Goal: Task Accomplishment & Management: Use online tool/utility

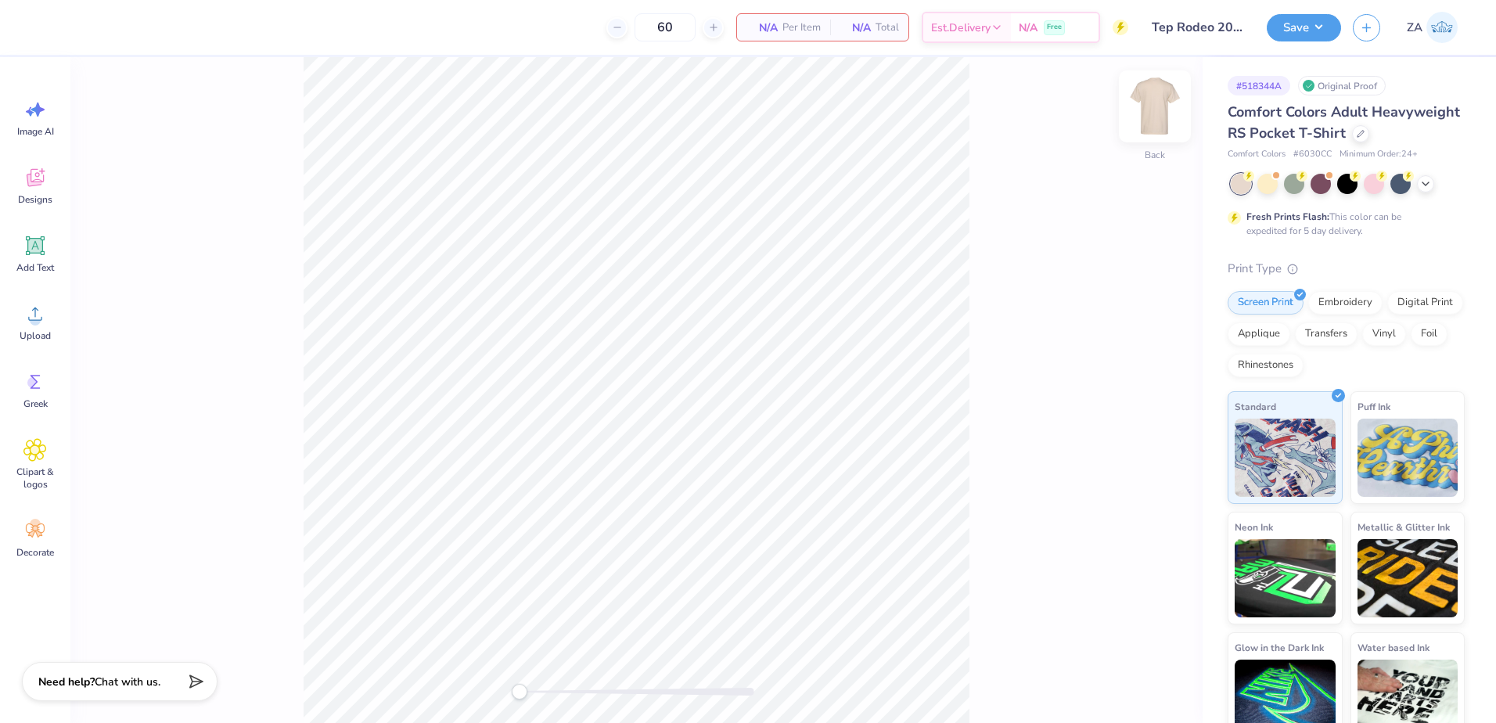
click at [1144, 106] on img at bounding box center [1154, 106] width 63 height 63
click at [17, 314] on div "Upload" at bounding box center [35, 322] width 56 height 59
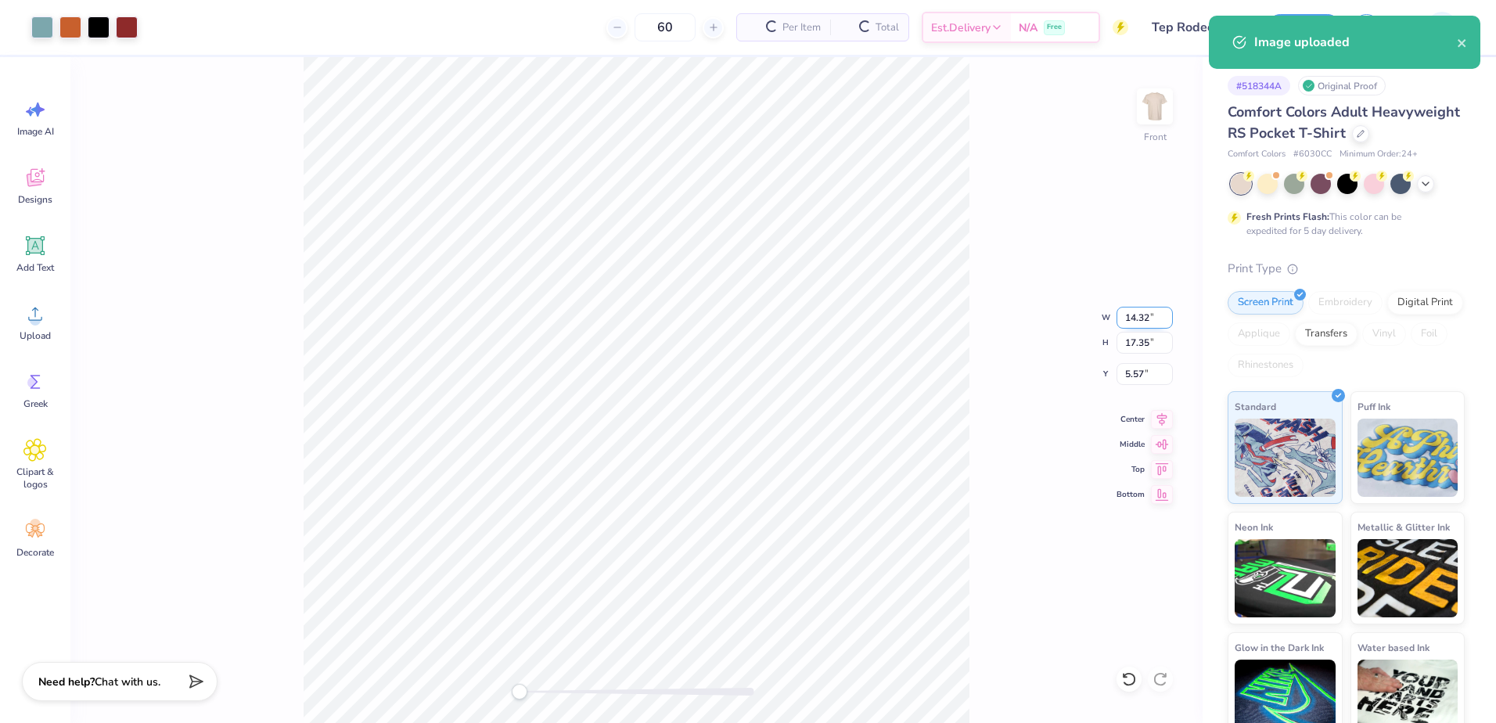
drag, startPoint x: 1122, startPoint y: 312, endPoint x: 1151, endPoint y: 310, distance: 29.0
click at [1151, 310] on input "14.32" at bounding box center [1144, 318] width 56 height 22
type input "12.50"
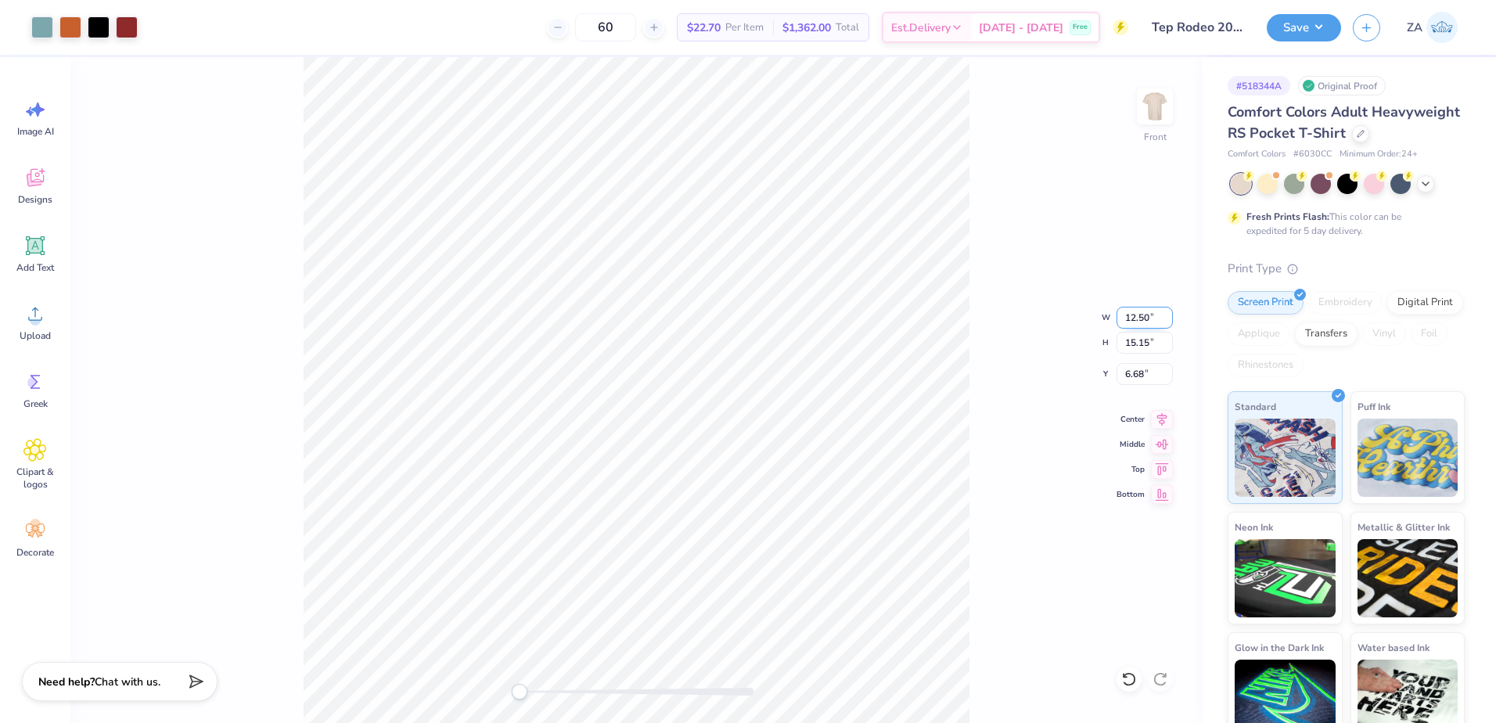
type input "15.15"
type input "6.68"
drag, startPoint x: 1129, startPoint y: 347, endPoint x: 1148, endPoint y: 345, distance: 18.8
click at [1148, 345] on input "15.15" at bounding box center [1144, 343] width 56 height 22
type input "15.00"
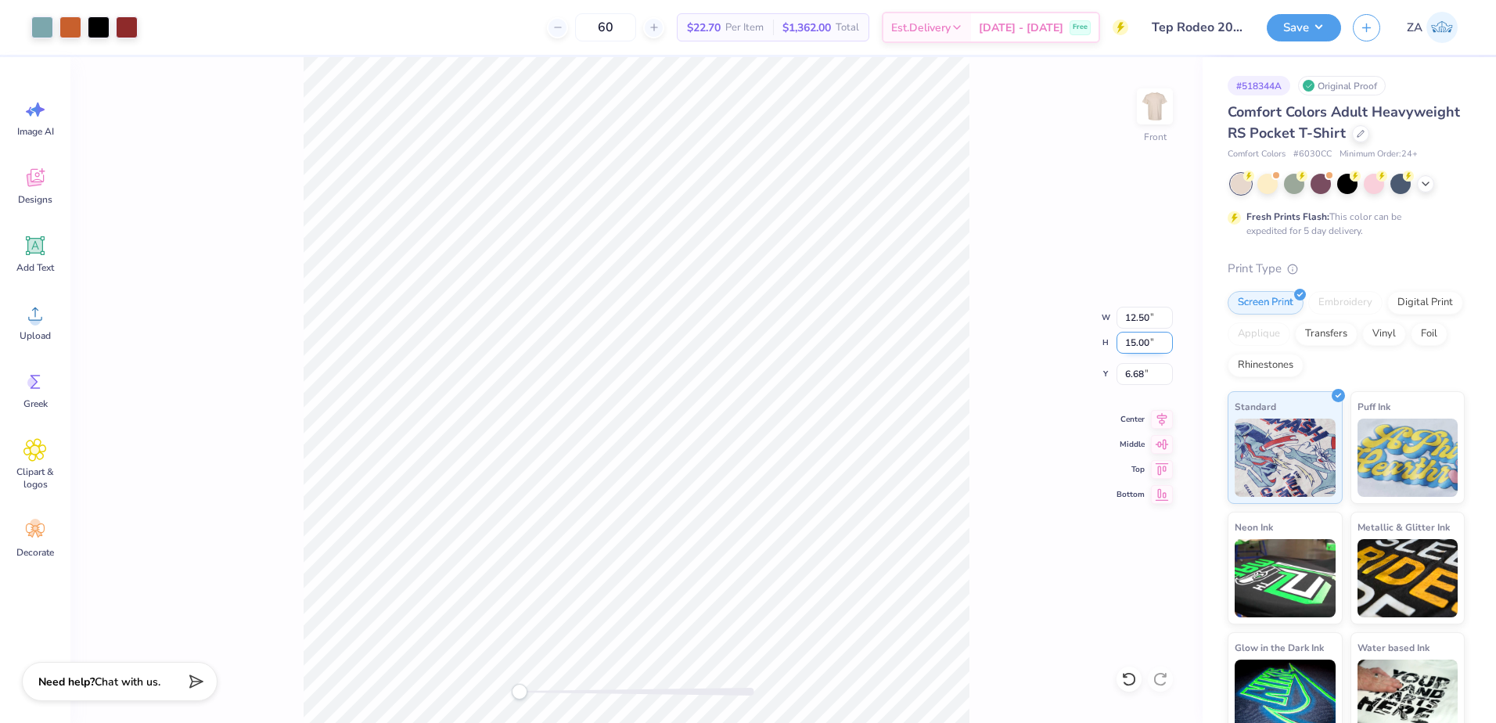
type input "12.38"
drag, startPoint x: 1152, startPoint y: 374, endPoint x: 1118, endPoint y: 374, distance: 34.4
click at [1118, 374] on input "6.75" at bounding box center [1144, 374] width 56 height 22
type input "3.00"
click at [1140, 119] on img at bounding box center [1154, 106] width 31 height 31
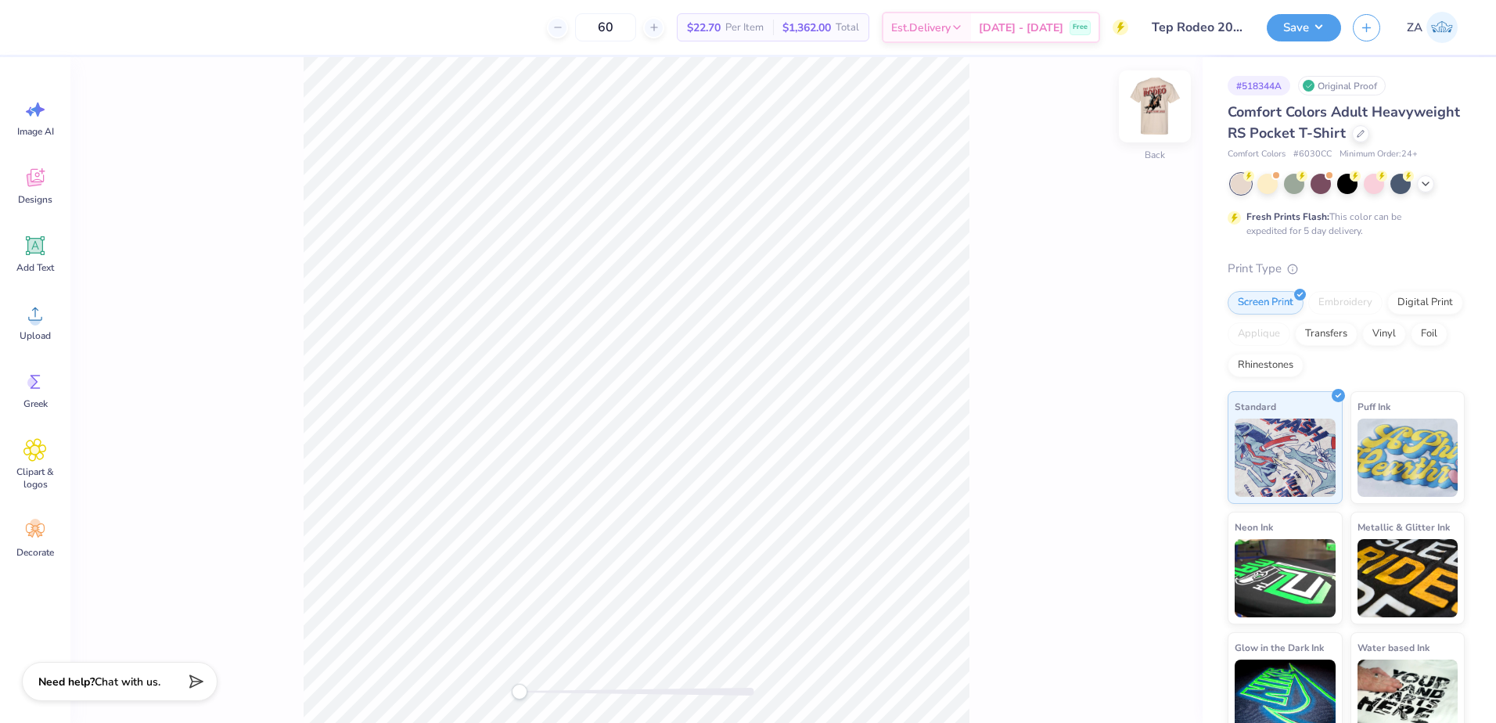
click at [1155, 110] on img at bounding box center [1154, 106] width 63 height 63
click at [102, 24] on div at bounding box center [99, 26] width 22 height 22
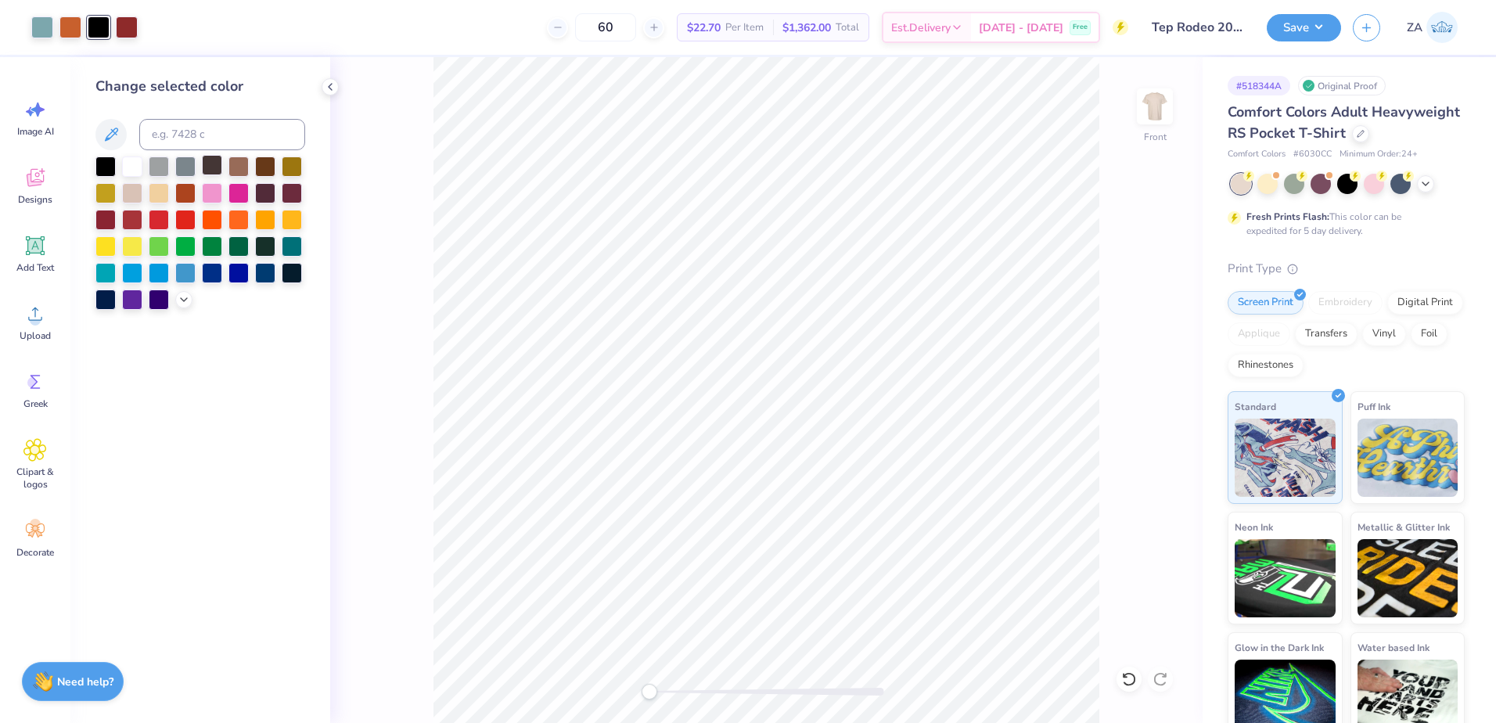
click at [206, 163] on div at bounding box center [212, 165] width 20 height 20
click at [1153, 106] on img at bounding box center [1154, 106] width 63 height 63
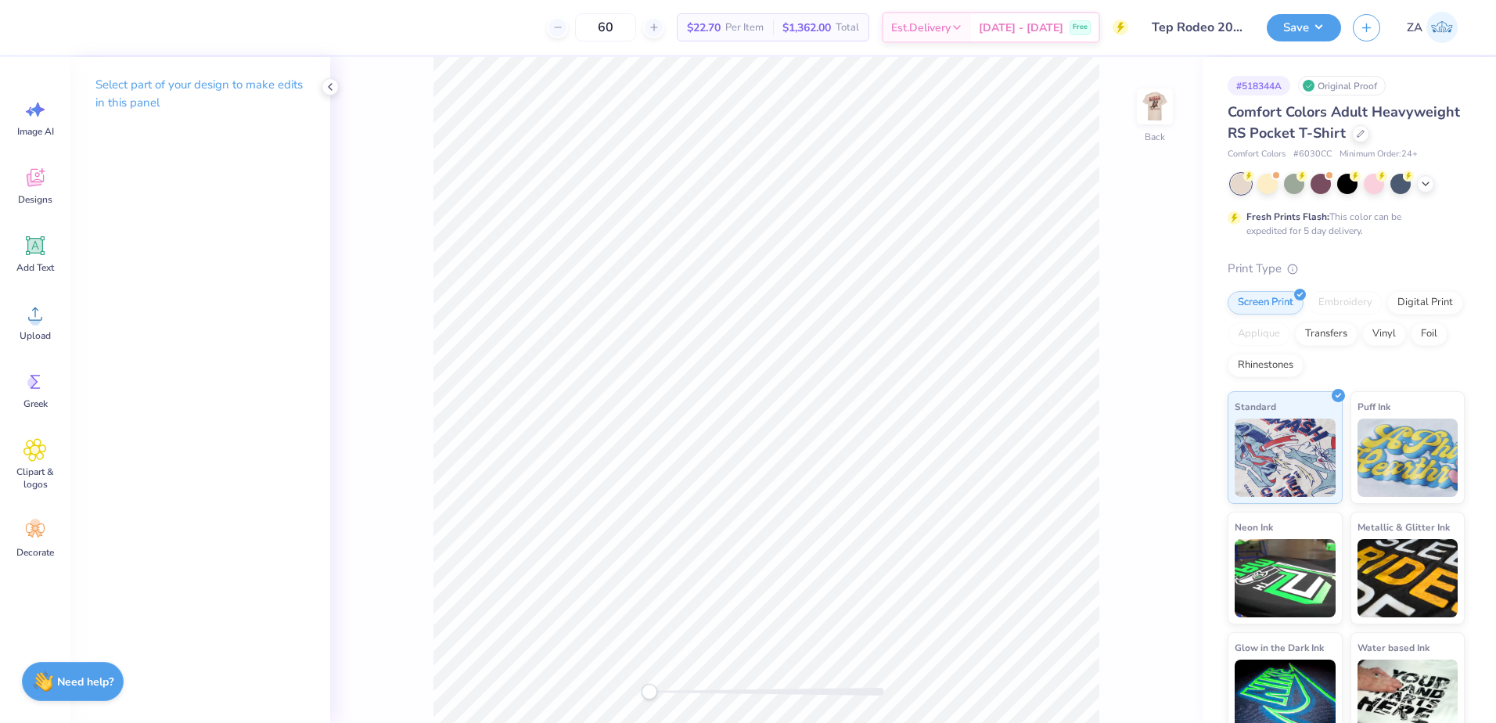
click at [1136, 100] on div "Back" at bounding box center [766, 390] width 872 height 666
click at [1145, 99] on img at bounding box center [1154, 106] width 63 height 63
click at [1144, 110] on img at bounding box center [1154, 106] width 63 height 63
click at [36, 303] on icon at bounding box center [34, 313] width 23 height 23
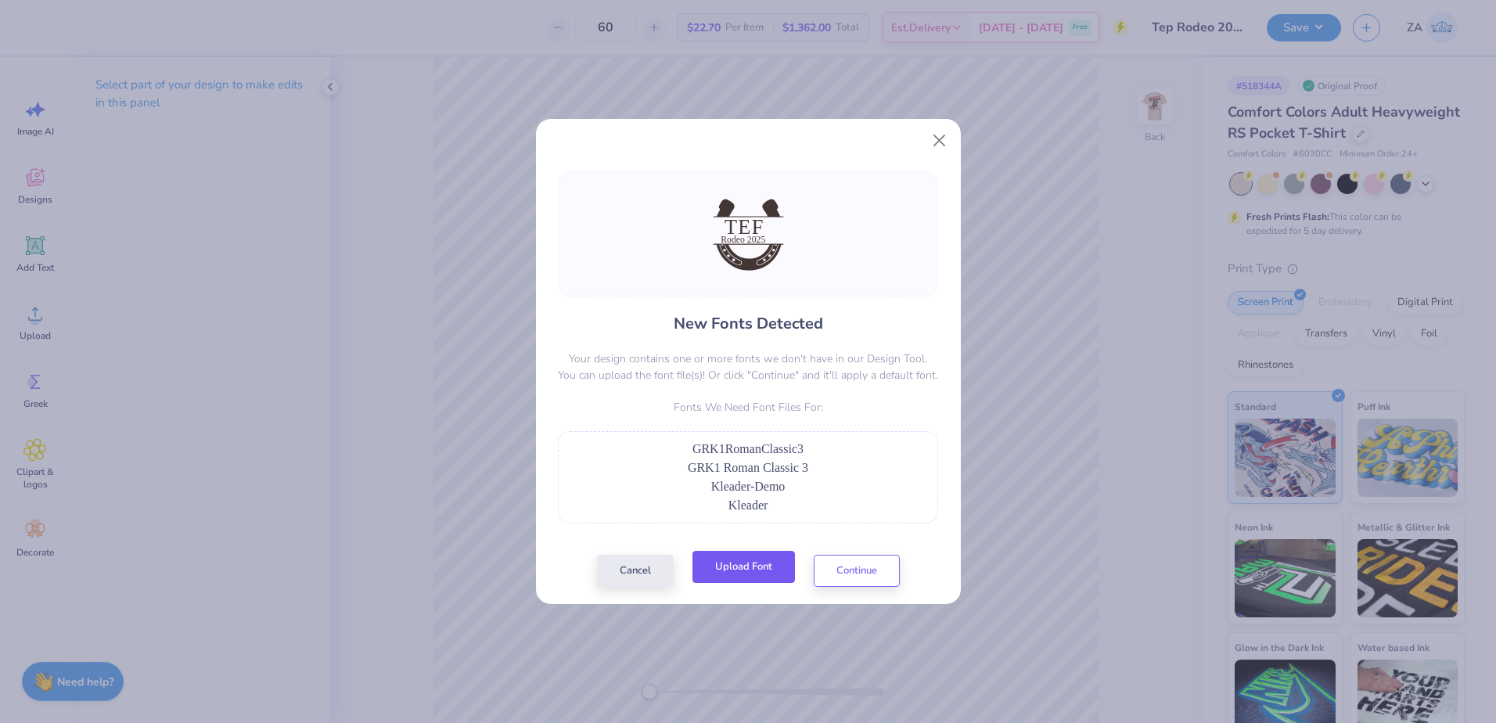
click at [741, 584] on div "Cancel Upload Font Continue" at bounding box center [748, 571] width 303 height 32
click at [741, 575] on button "Upload Font" at bounding box center [743, 567] width 102 height 32
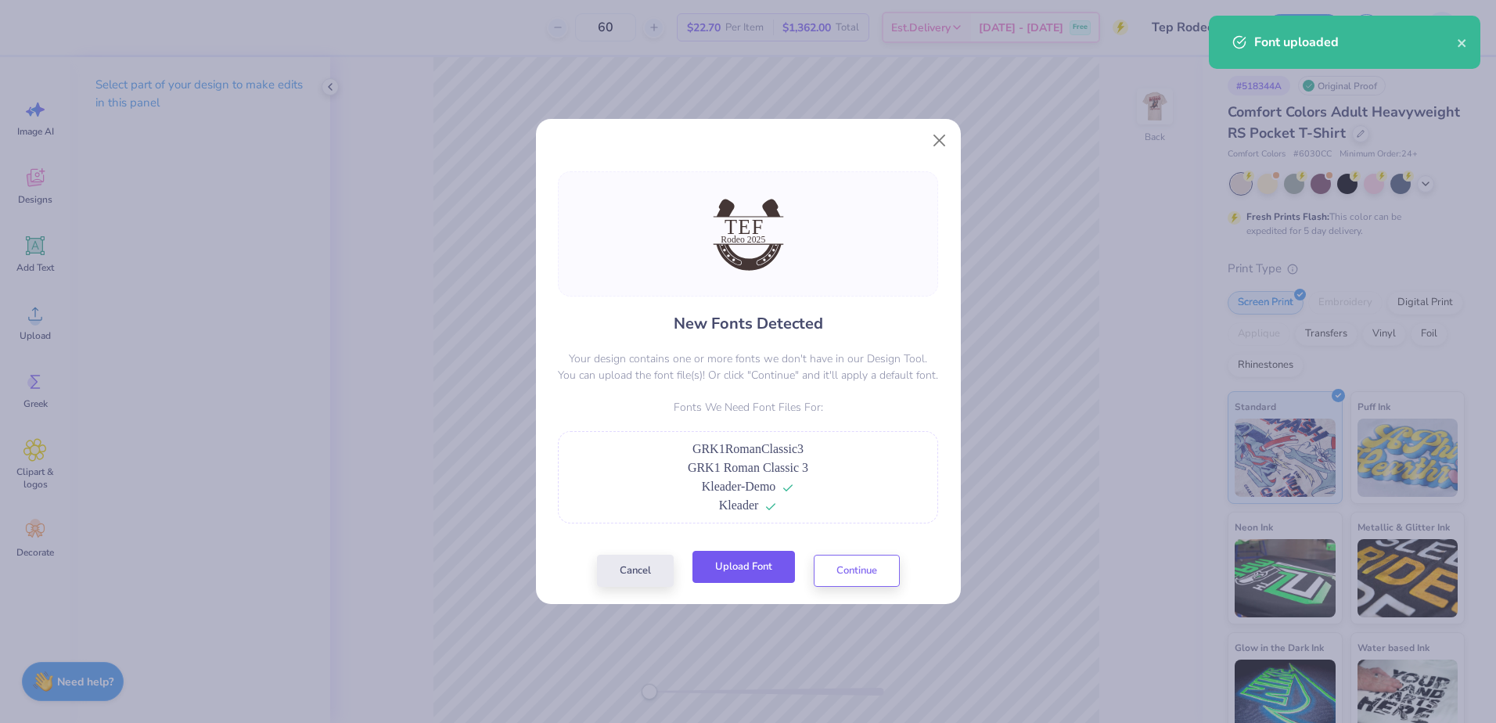
click at [721, 560] on button "Upload Font" at bounding box center [743, 567] width 102 height 32
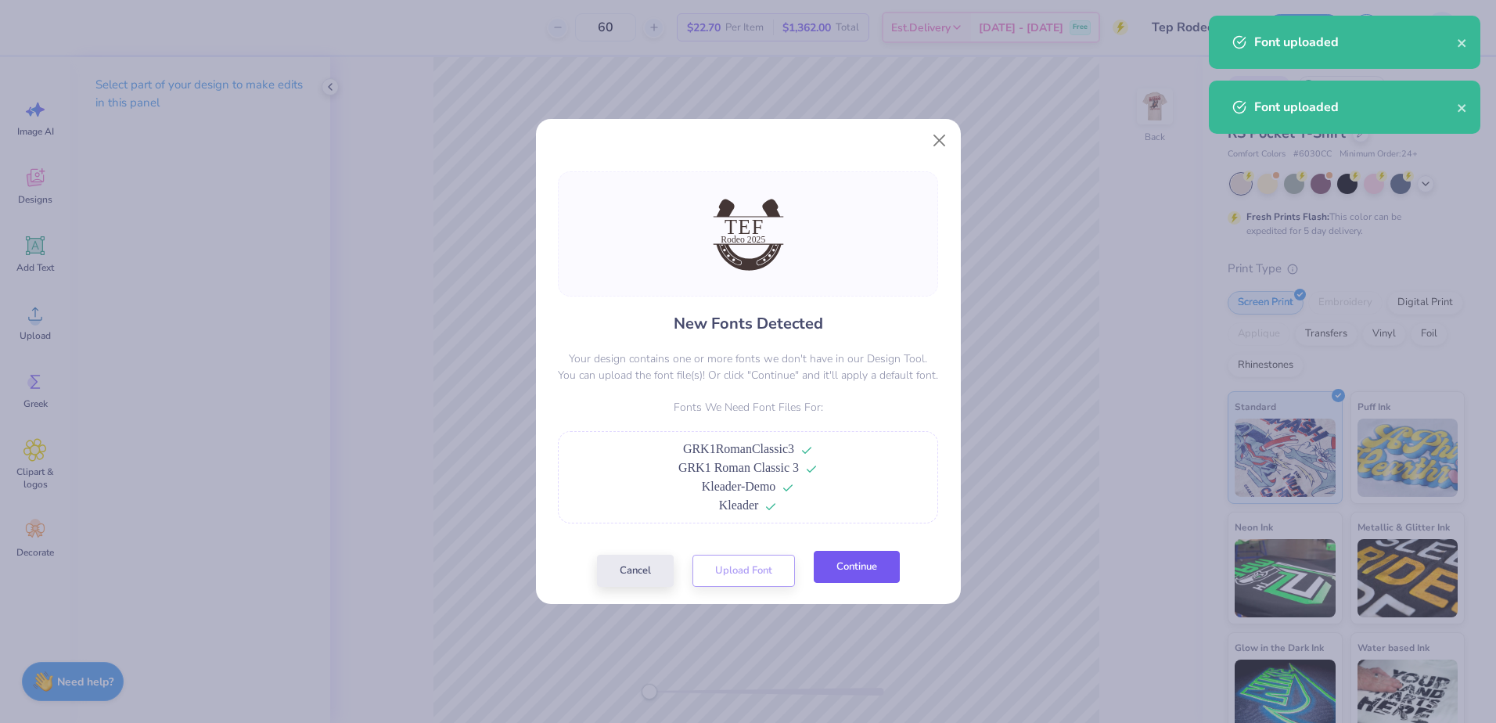
click at [858, 558] on button "Continue" at bounding box center [856, 567] width 86 height 32
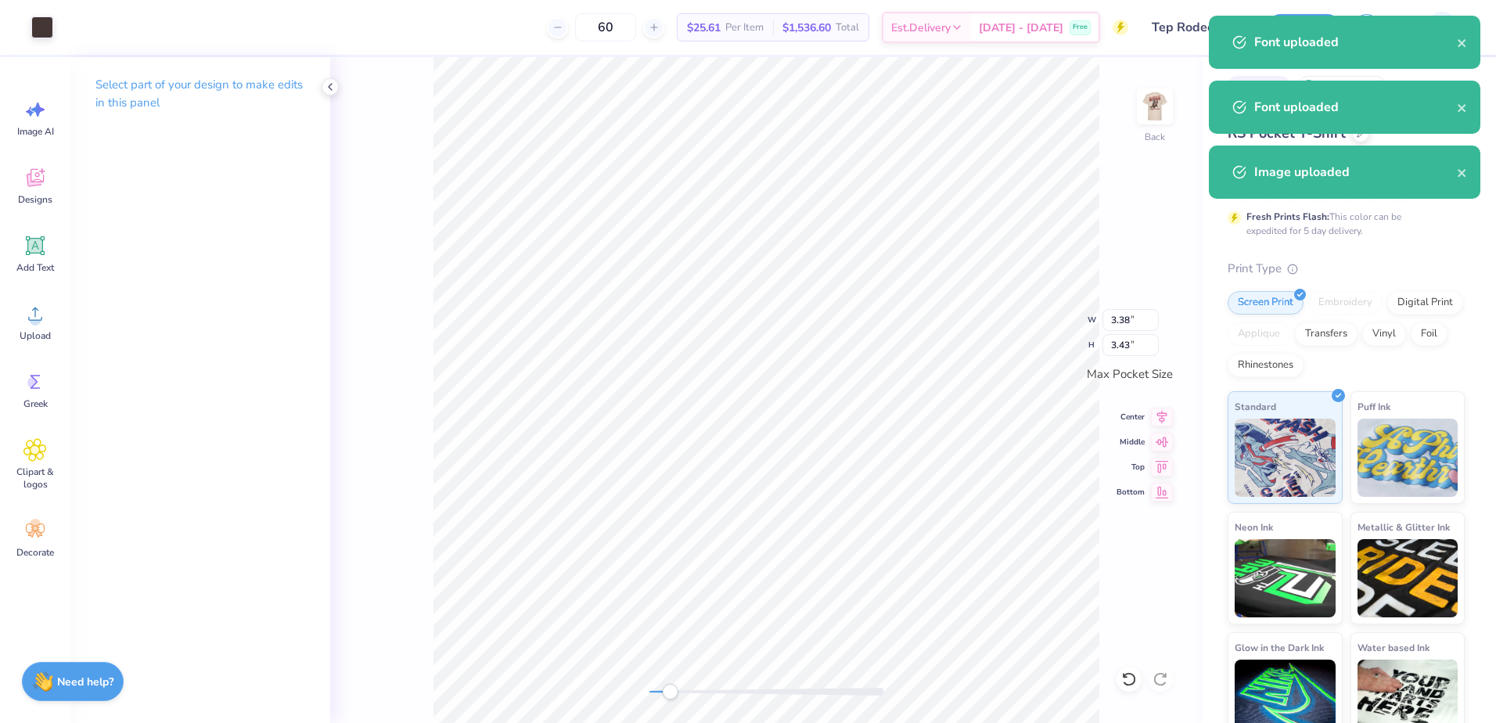
drag, startPoint x: 646, startPoint y: 692, endPoint x: 677, endPoint y: 685, distance: 32.1
click at [673, 689] on div "Accessibility label" at bounding box center [670, 692] width 16 height 16
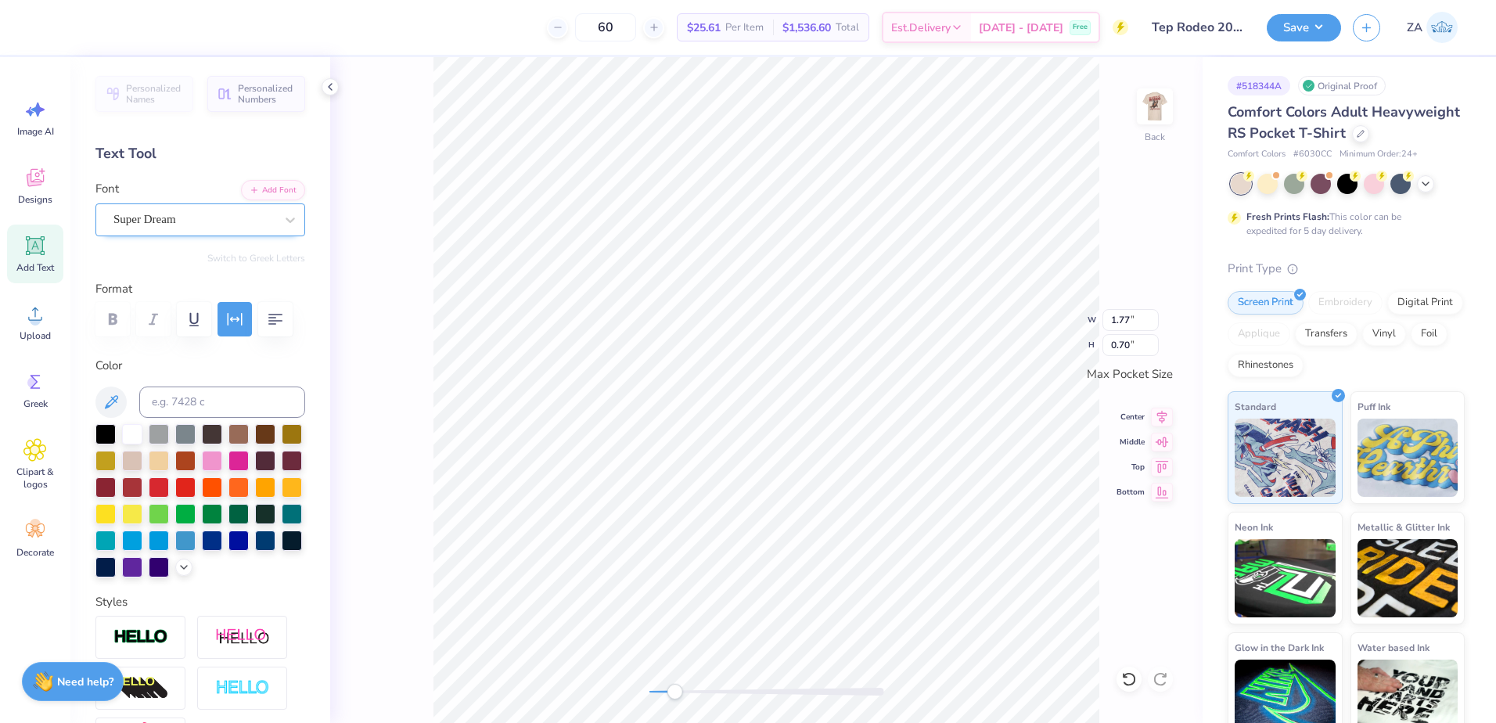
click at [239, 211] on div "Super Dream" at bounding box center [194, 219] width 164 height 24
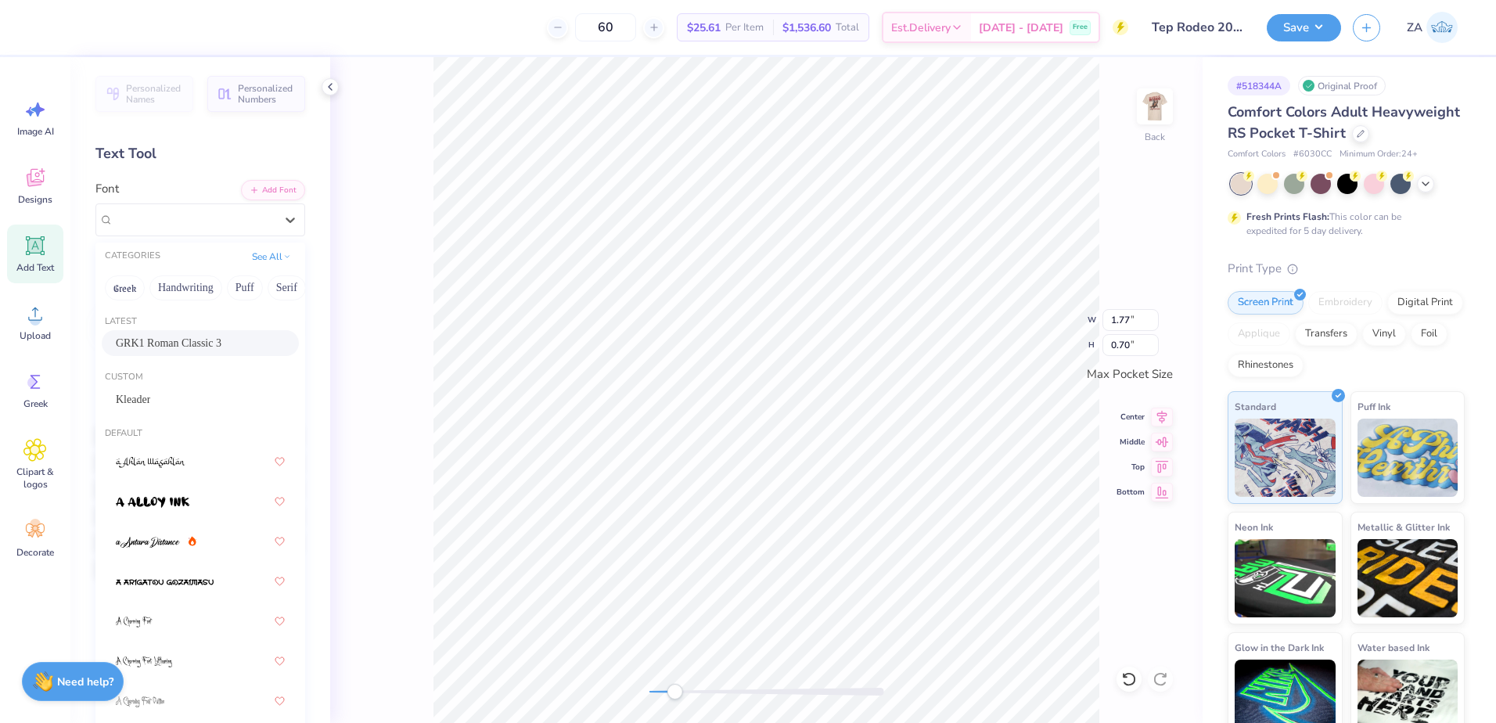
click at [210, 352] on div "GRK1 Roman Classic 3" at bounding box center [200, 343] width 197 height 26
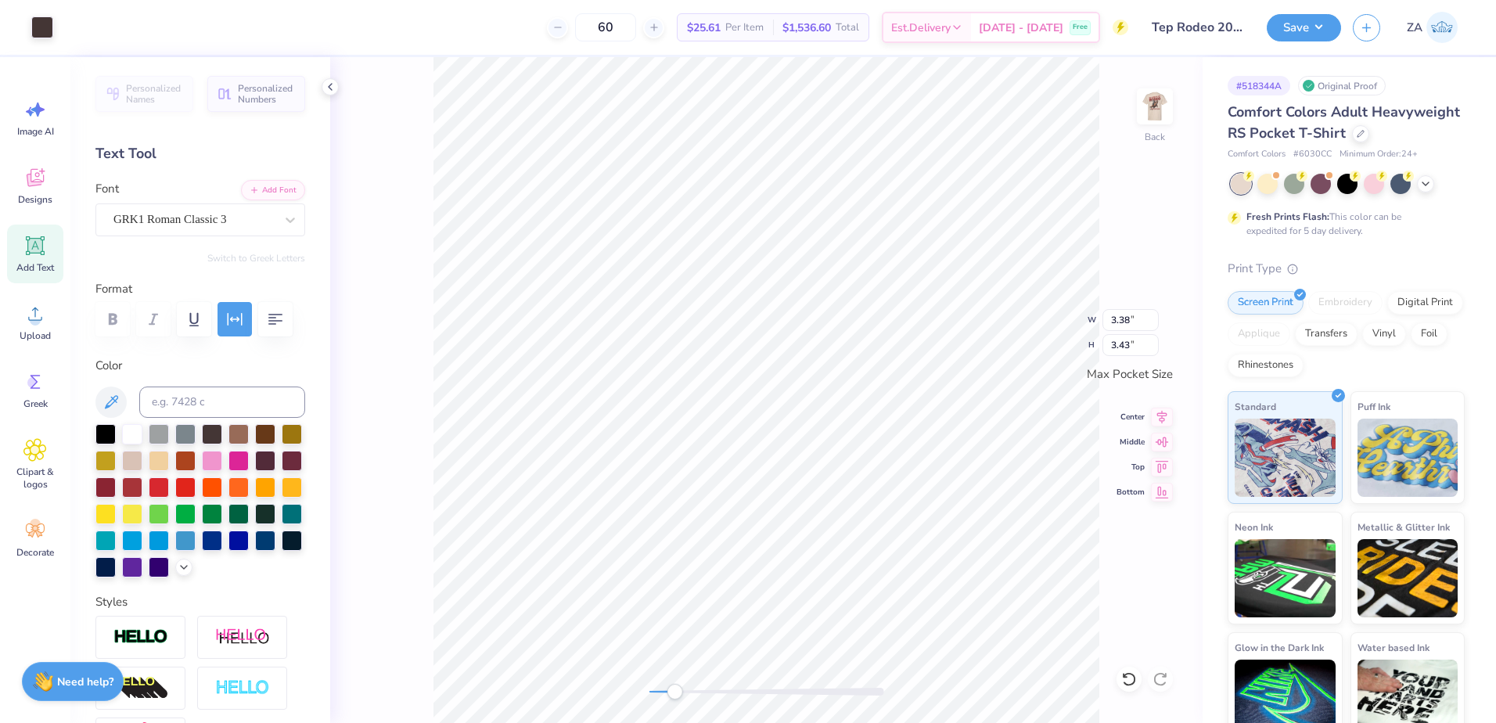
type input "2.38"
type input "0.32"
click at [203, 242] on div "Personalized Names Personalized Numbers Text Tool Add Font Font Super Dream Swi…" at bounding box center [200, 390] width 260 height 666
click at [210, 230] on div "Super Dream" at bounding box center [194, 219] width 164 height 24
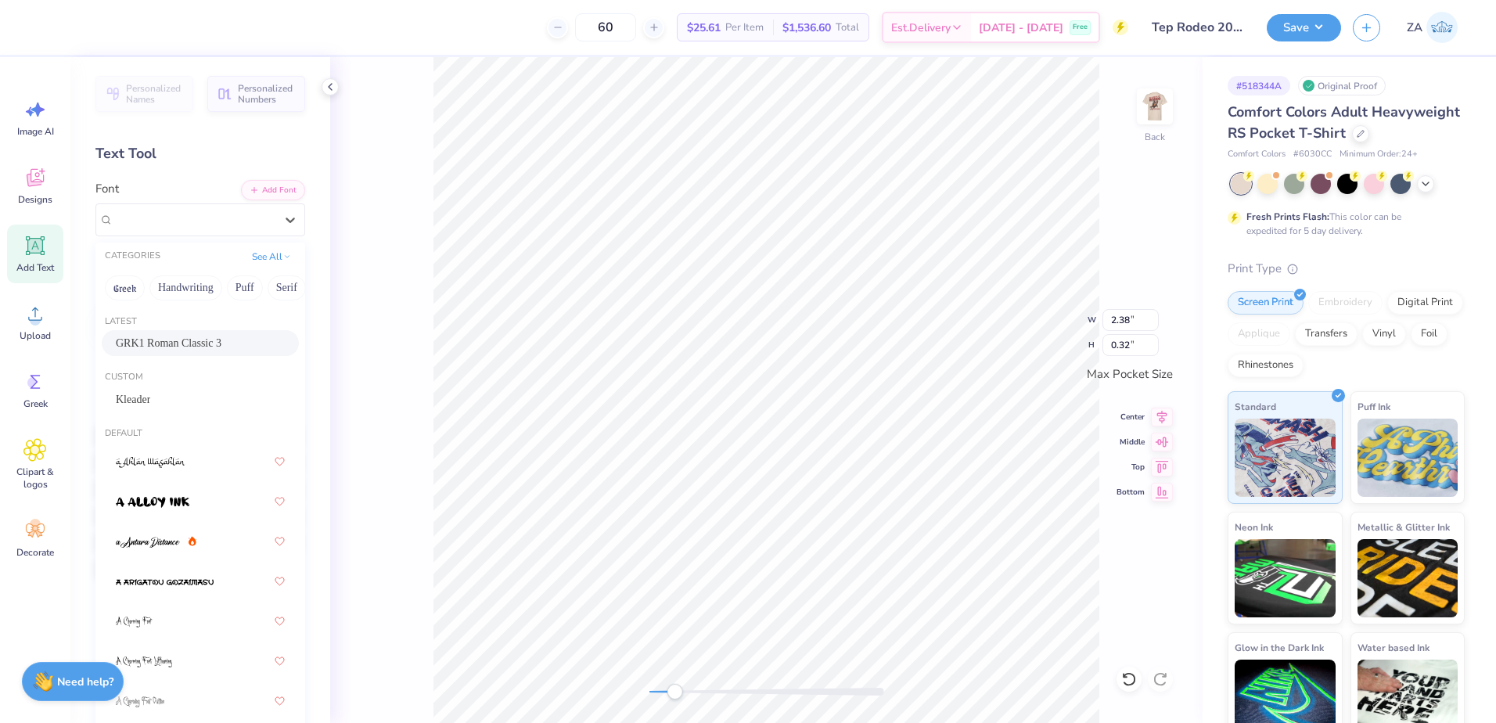
click at [207, 336] on span "GRK1 Roman Classic 3" at bounding box center [169, 343] width 106 height 16
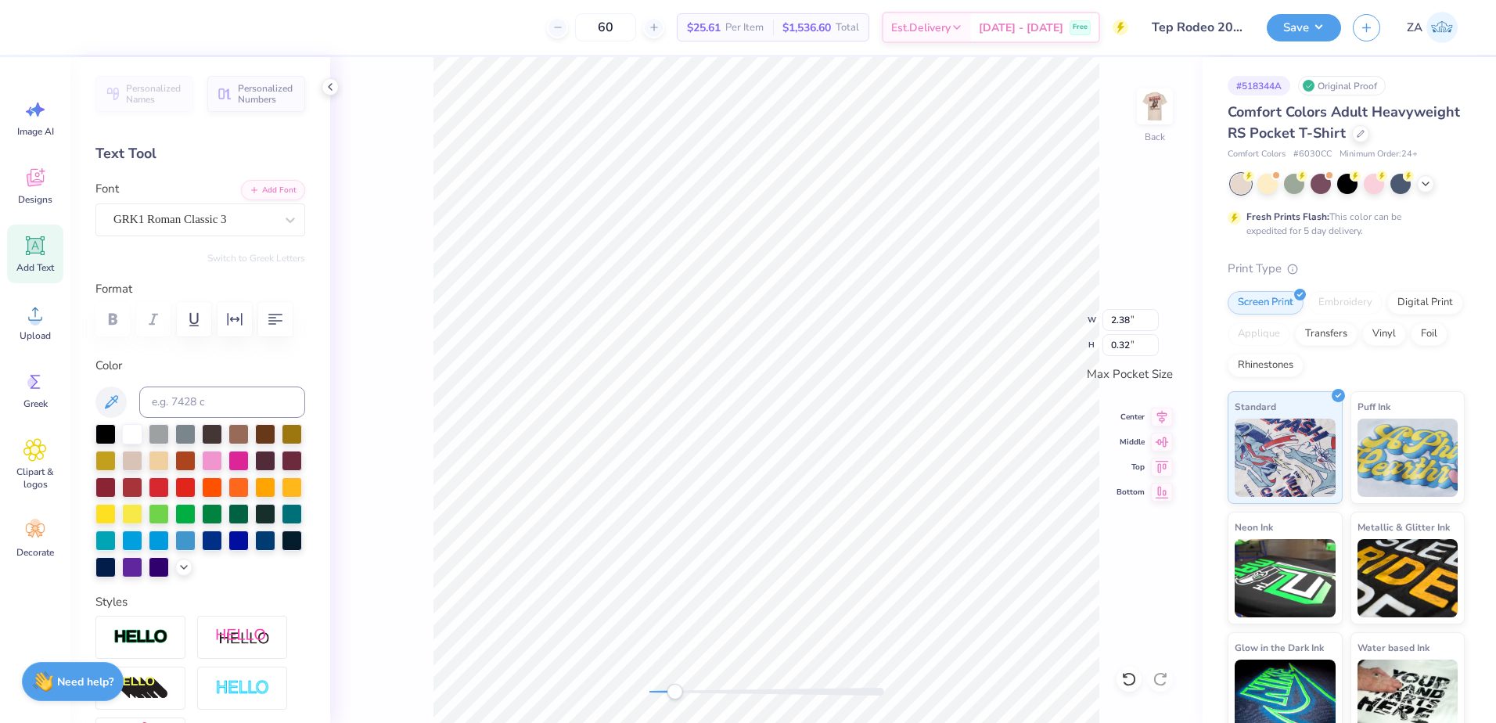
click at [213, 226] on div "GRK1 Roman Classic 3" at bounding box center [194, 219] width 164 height 24
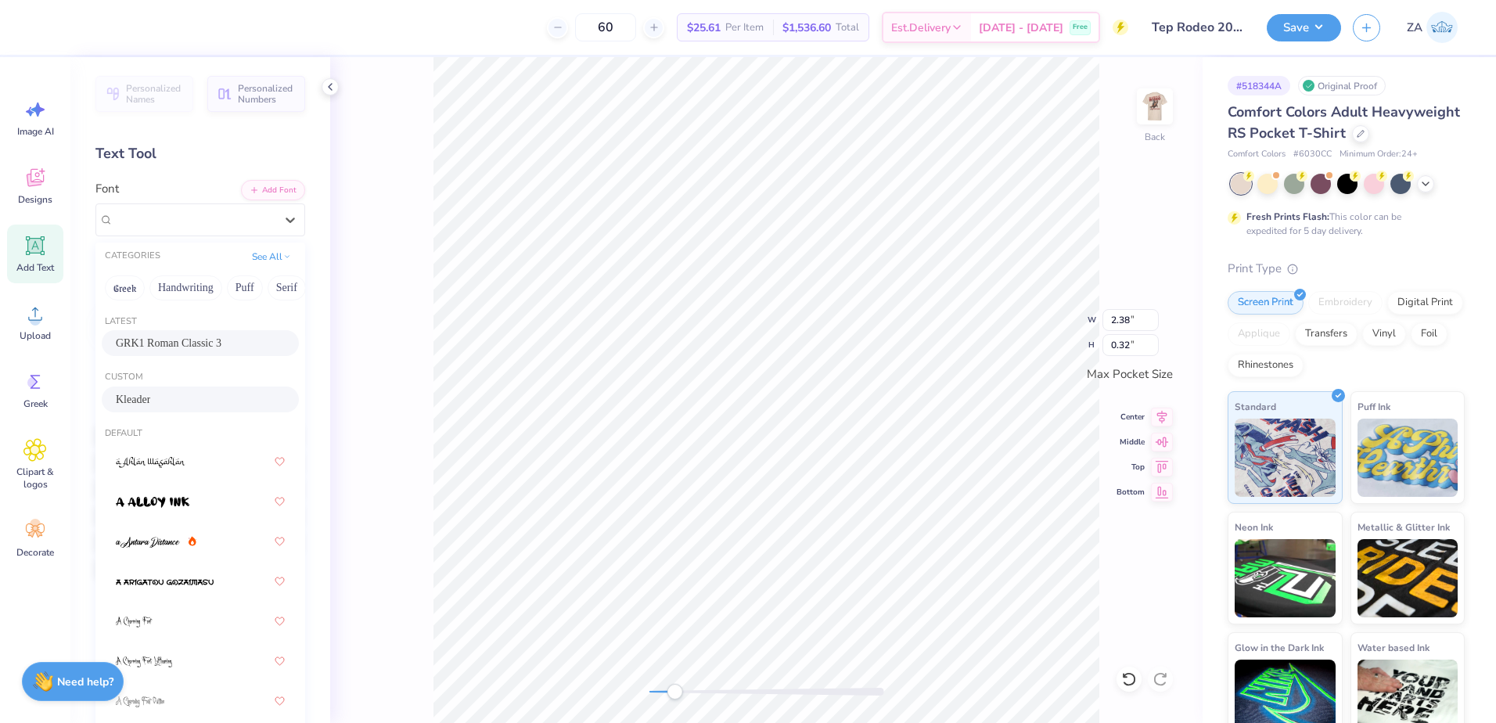
click at [176, 396] on div "Kleader" at bounding box center [200, 399] width 169 height 16
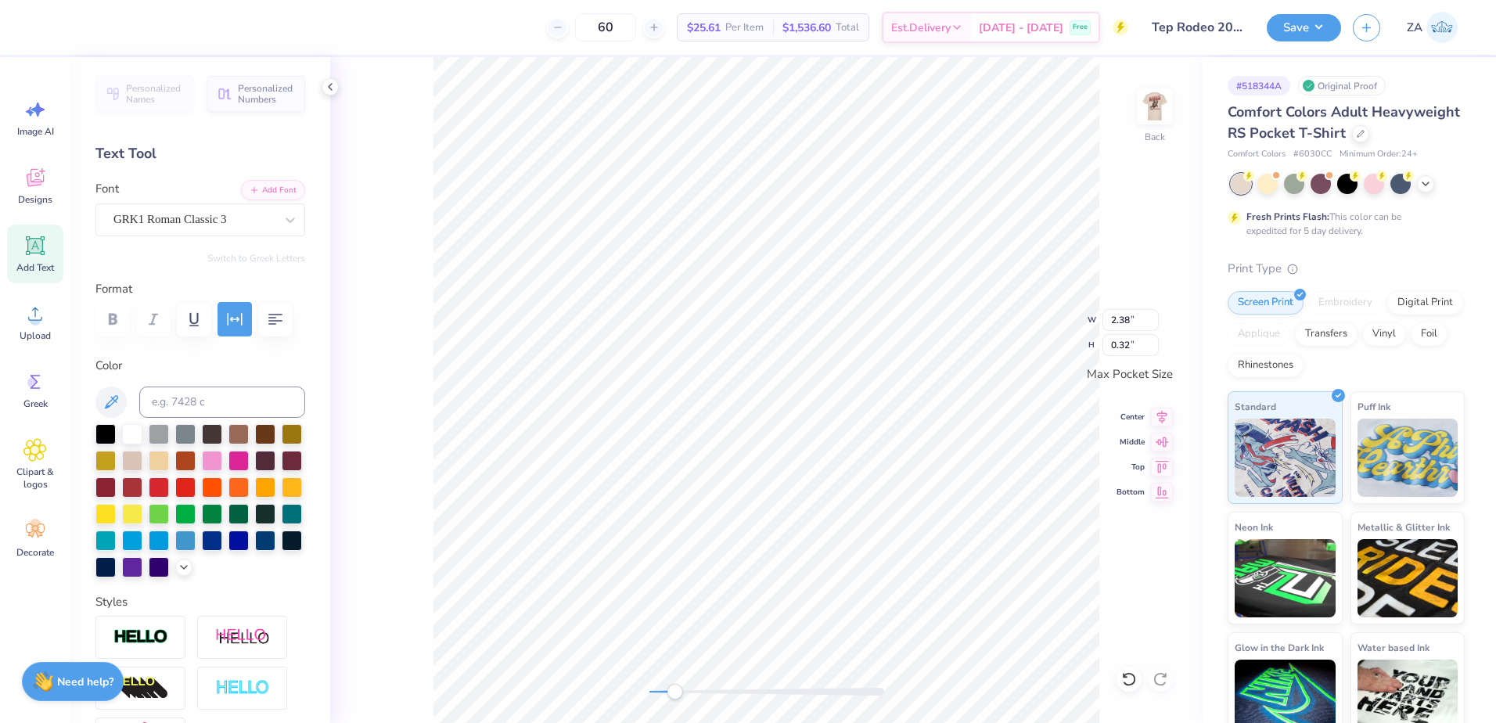
type input "2.31"
type input "0.72"
drag, startPoint x: 675, startPoint y: 692, endPoint x: 692, endPoint y: 686, distance: 18.3
click at [688, 691] on div "Accessibility label" at bounding box center [687, 692] width 16 height 16
type input "3.38"
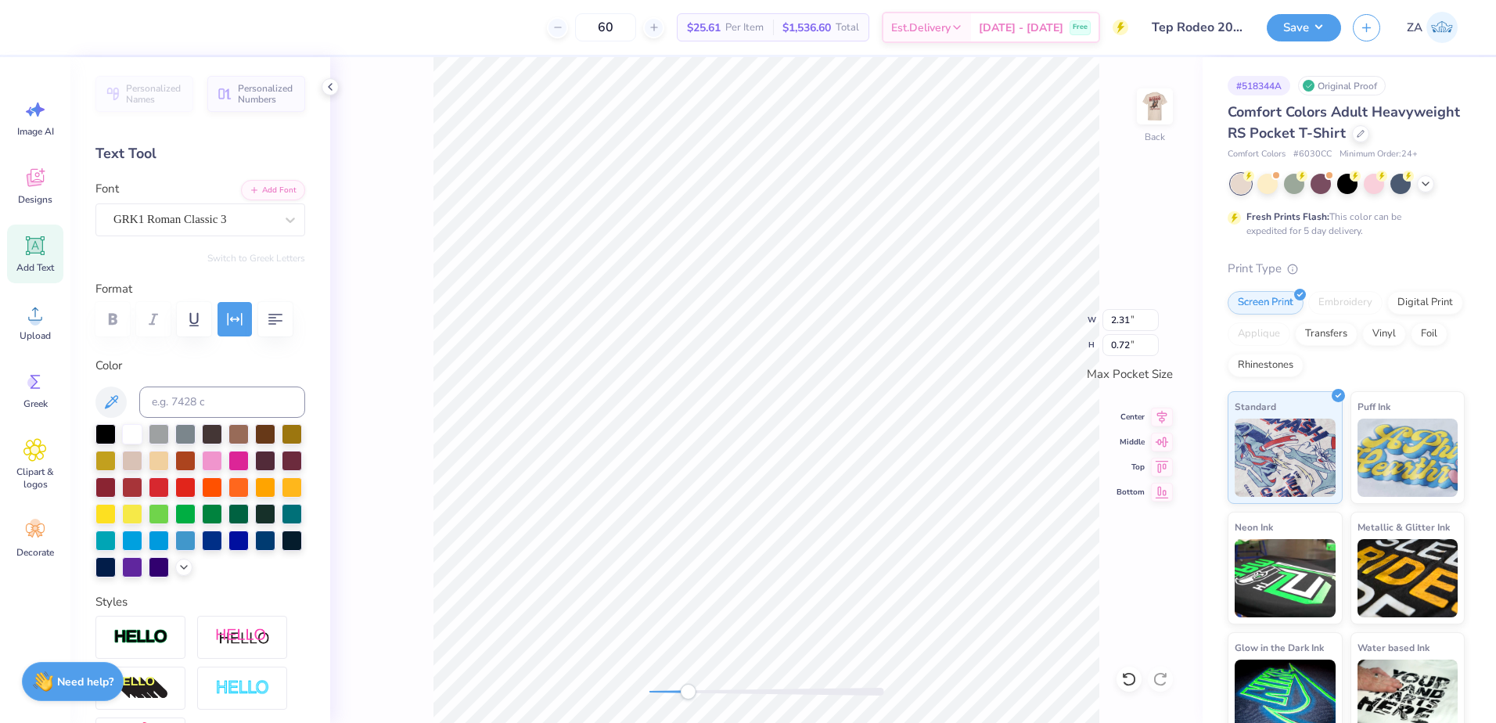
type input "3.43"
type input "2.58"
type input "0.35"
click at [635, 693] on div "Back W 2.58 2.58 " H 0.35 0.35 " Max Pocket Size Center Middle Top Bottom" at bounding box center [766, 390] width 872 height 666
drag, startPoint x: 1134, startPoint y: 315, endPoint x: 1111, endPoint y: 314, distance: 22.7
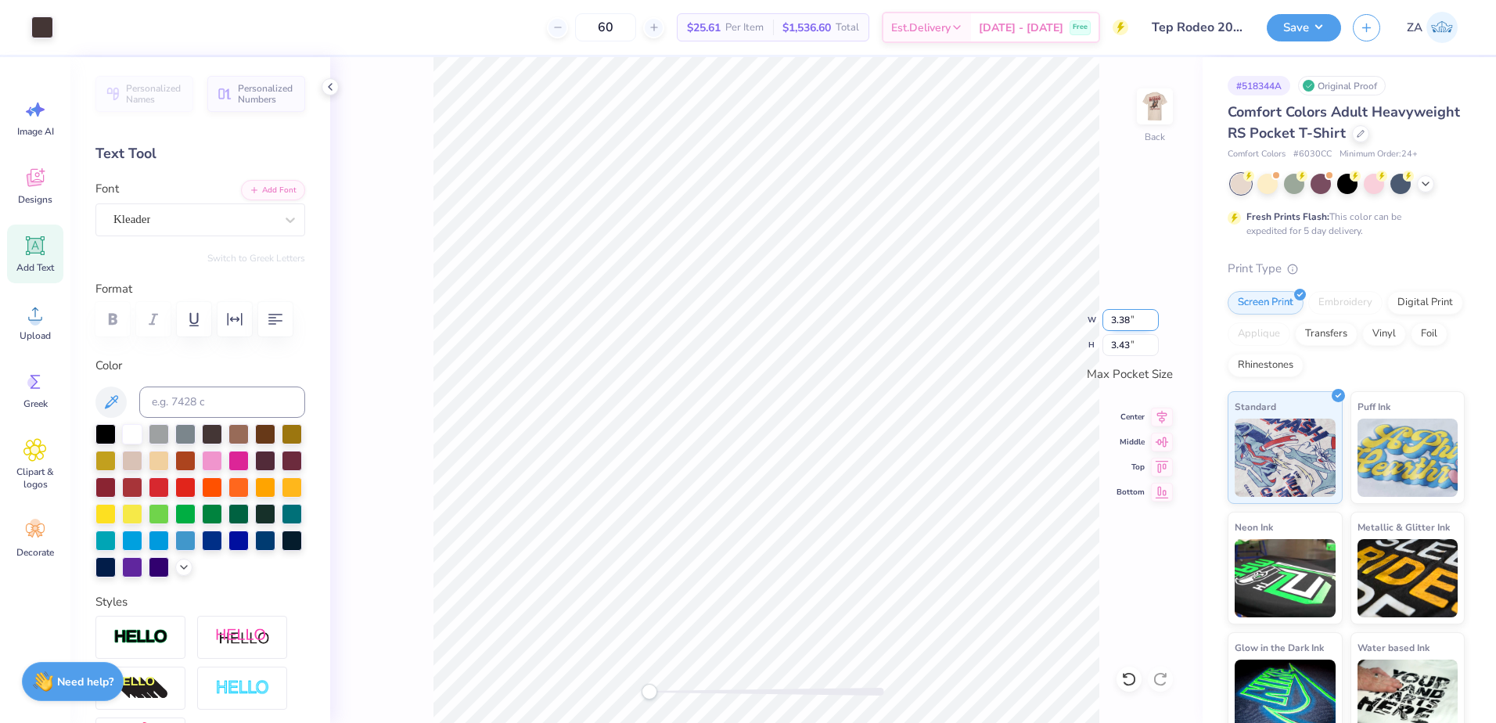
click at [1111, 314] on input "3.38" at bounding box center [1130, 320] width 56 height 22
type input "3.45"
type input "3.50"
click at [1122, 354] on input "3.50" at bounding box center [1130, 345] width 56 height 22
drag, startPoint x: 1144, startPoint y: 317, endPoint x: 1124, endPoint y: 317, distance: 19.6
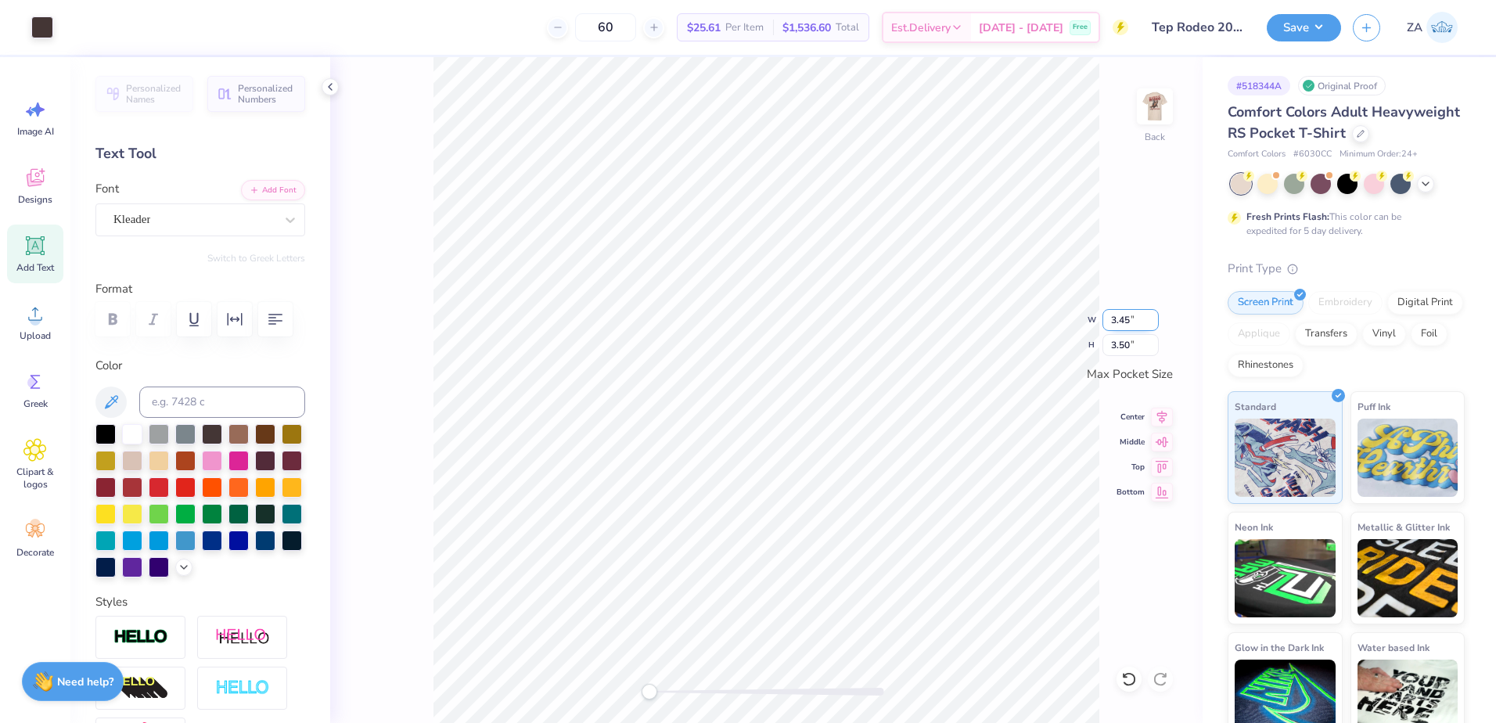
click at [1124, 317] on input "3.45" at bounding box center [1130, 320] width 56 height 22
click at [1112, 318] on input "3.45" at bounding box center [1130, 320] width 56 height 22
click at [1137, 317] on input "3.45" at bounding box center [1130, 320] width 56 height 22
type input "3.50"
click at [1130, 354] on input "3.50" at bounding box center [1130, 345] width 56 height 22
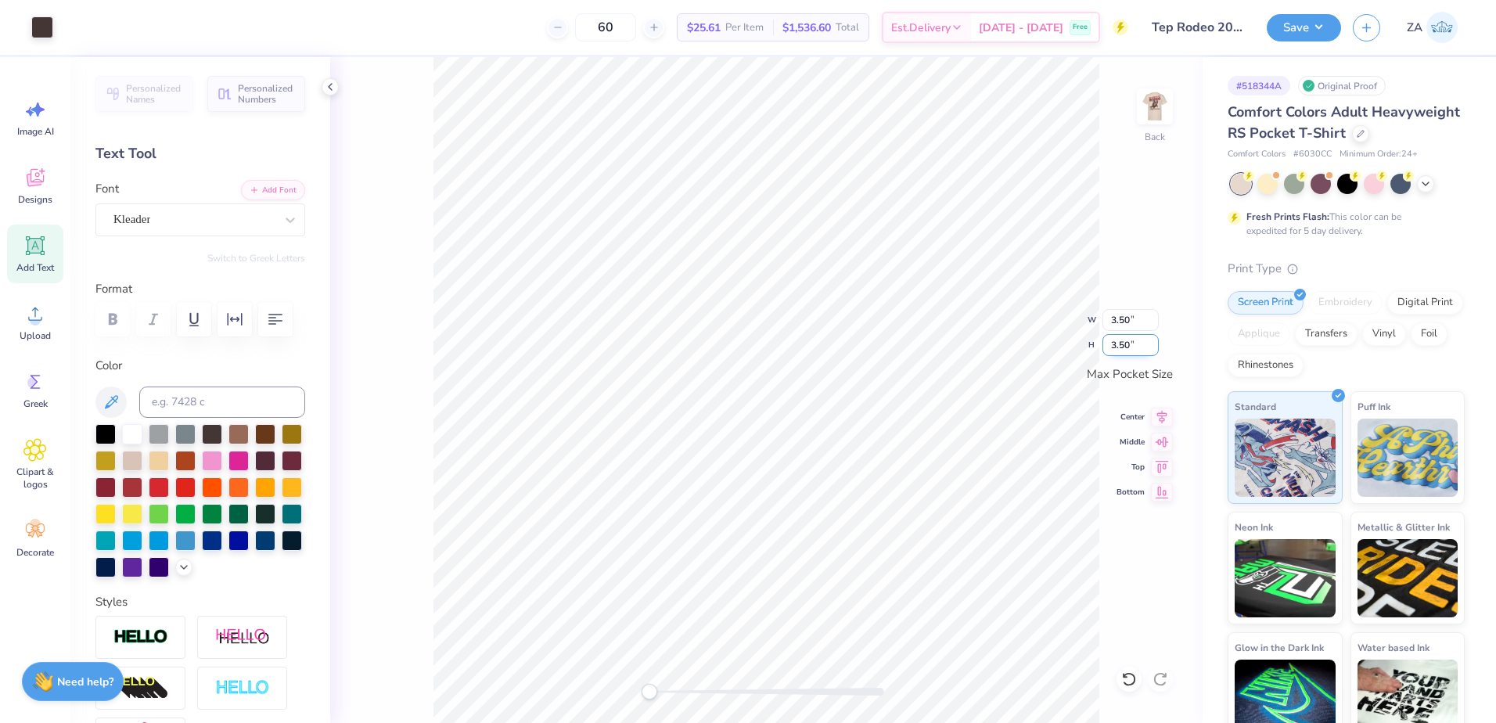
click at [1034, 303] on div "Back W 3.50 3.50 " H 3.50 3.50 " Max Pocket Size Center Middle Top Bottom" at bounding box center [766, 390] width 872 height 666
click at [1164, 123] on img at bounding box center [1154, 106] width 63 height 63
click at [1305, 23] on button "Save" at bounding box center [1303, 25] width 74 height 27
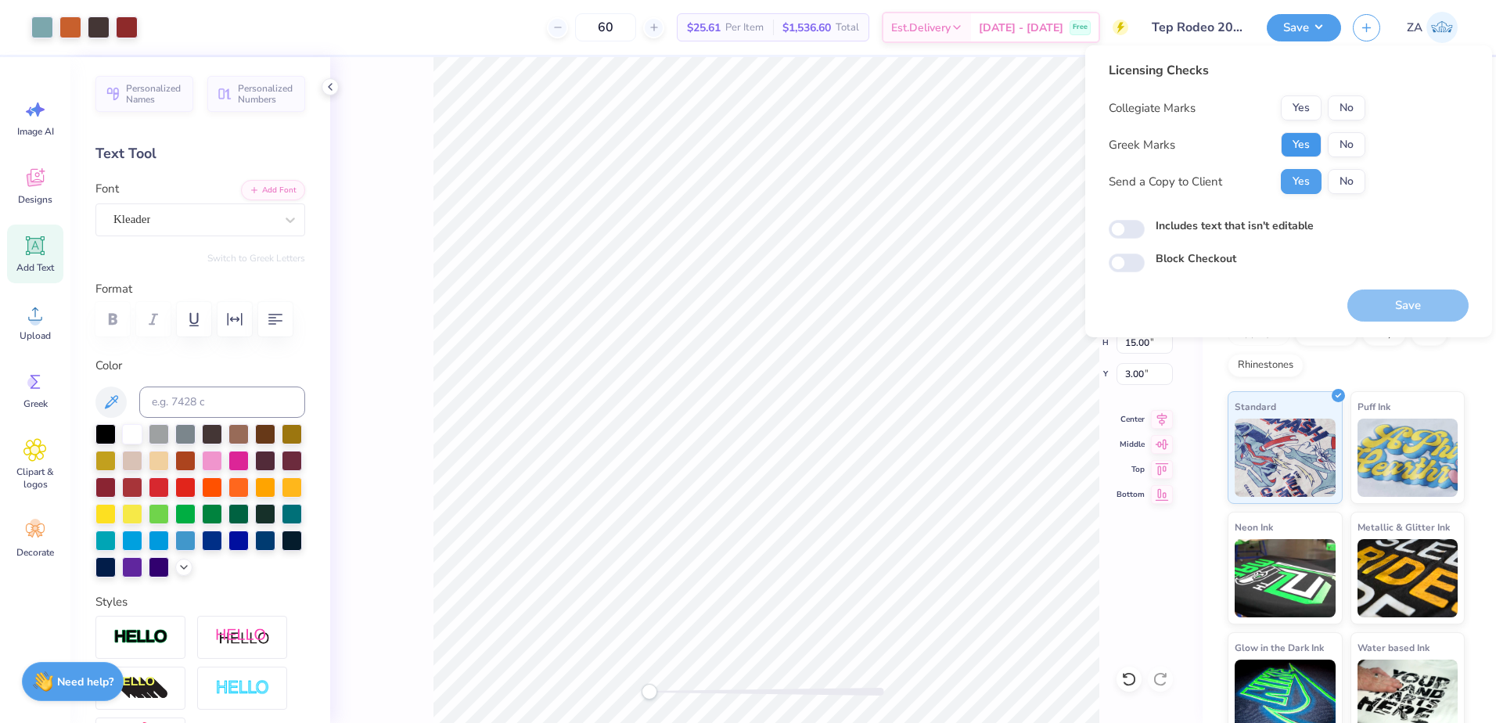
click at [1302, 148] on button "Yes" at bounding box center [1300, 144] width 41 height 25
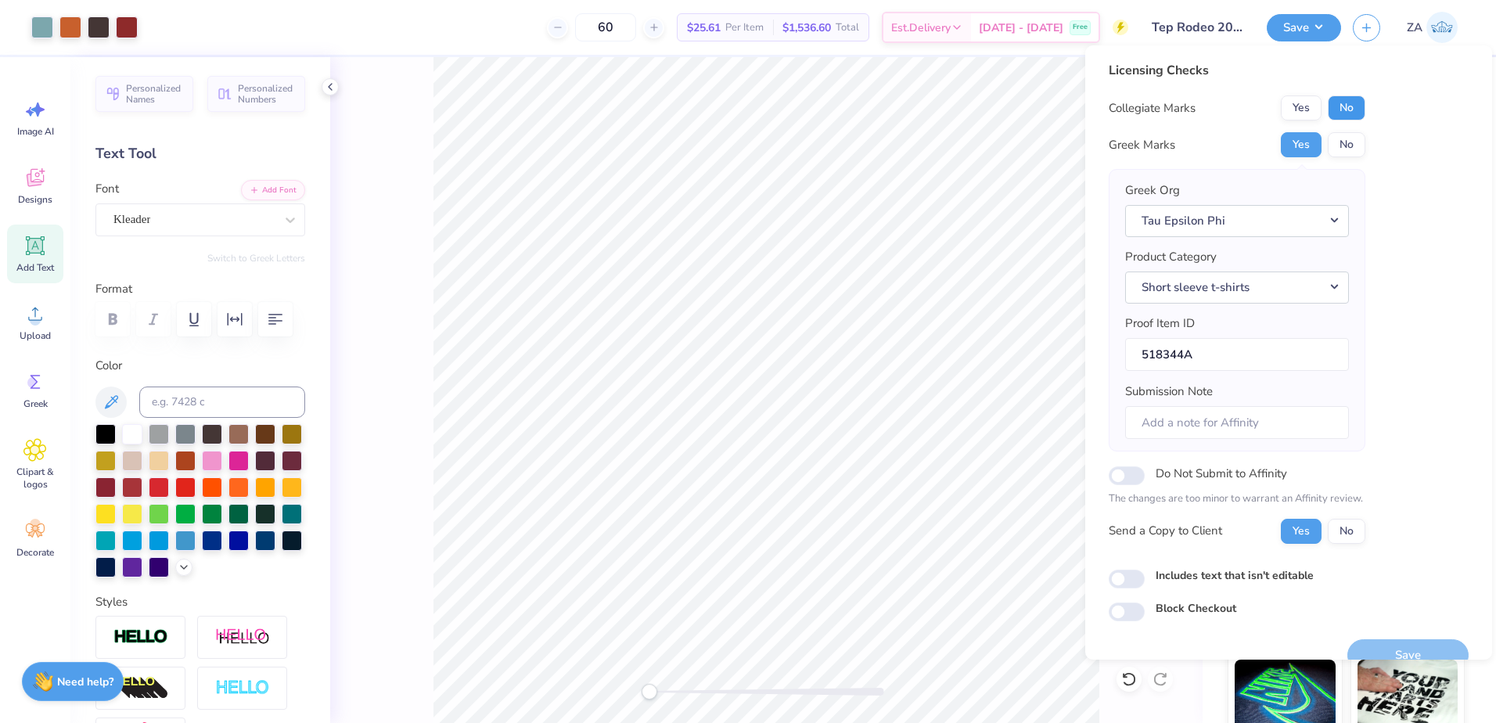
click at [1345, 102] on button "No" at bounding box center [1346, 107] width 38 height 25
click at [1402, 657] on button "Save" at bounding box center [1407, 655] width 121 height 32
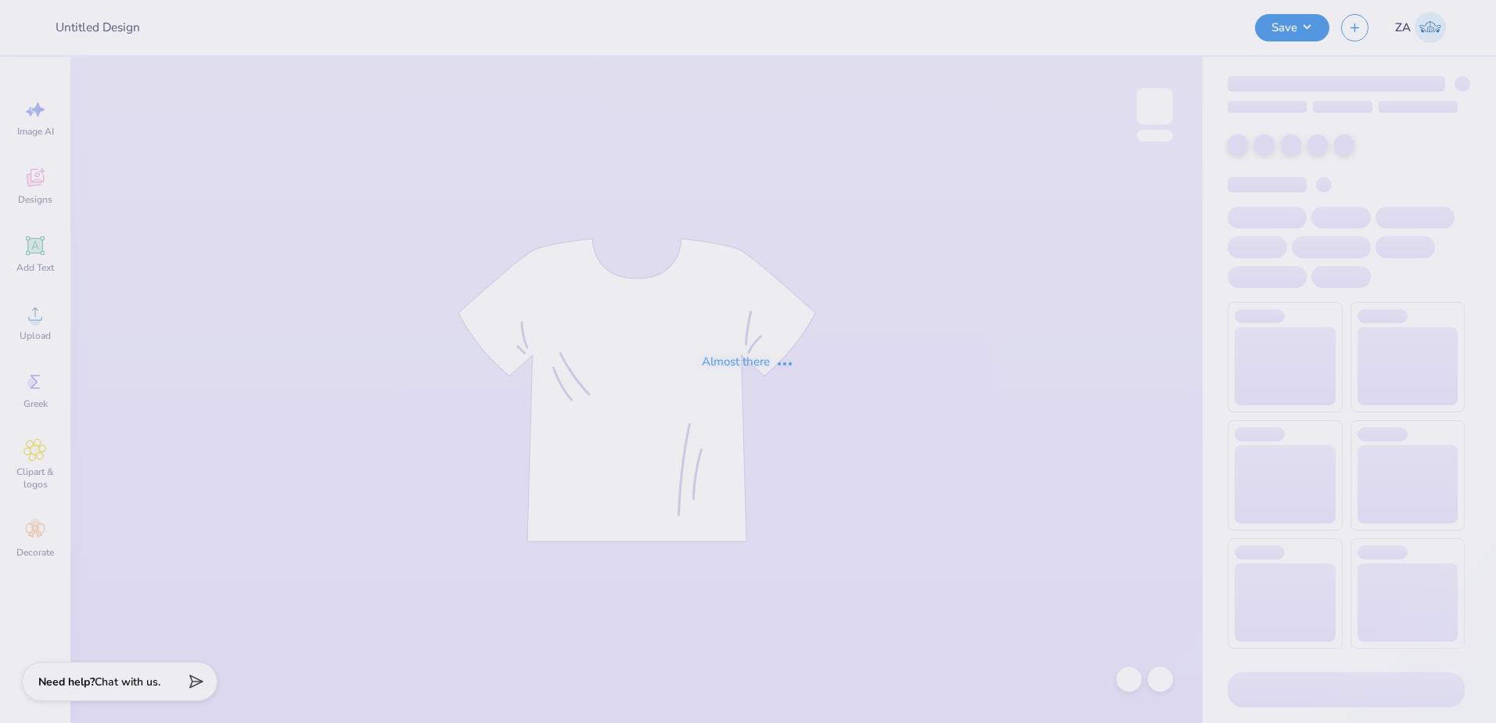
type input "kappa x sig chi hoco"
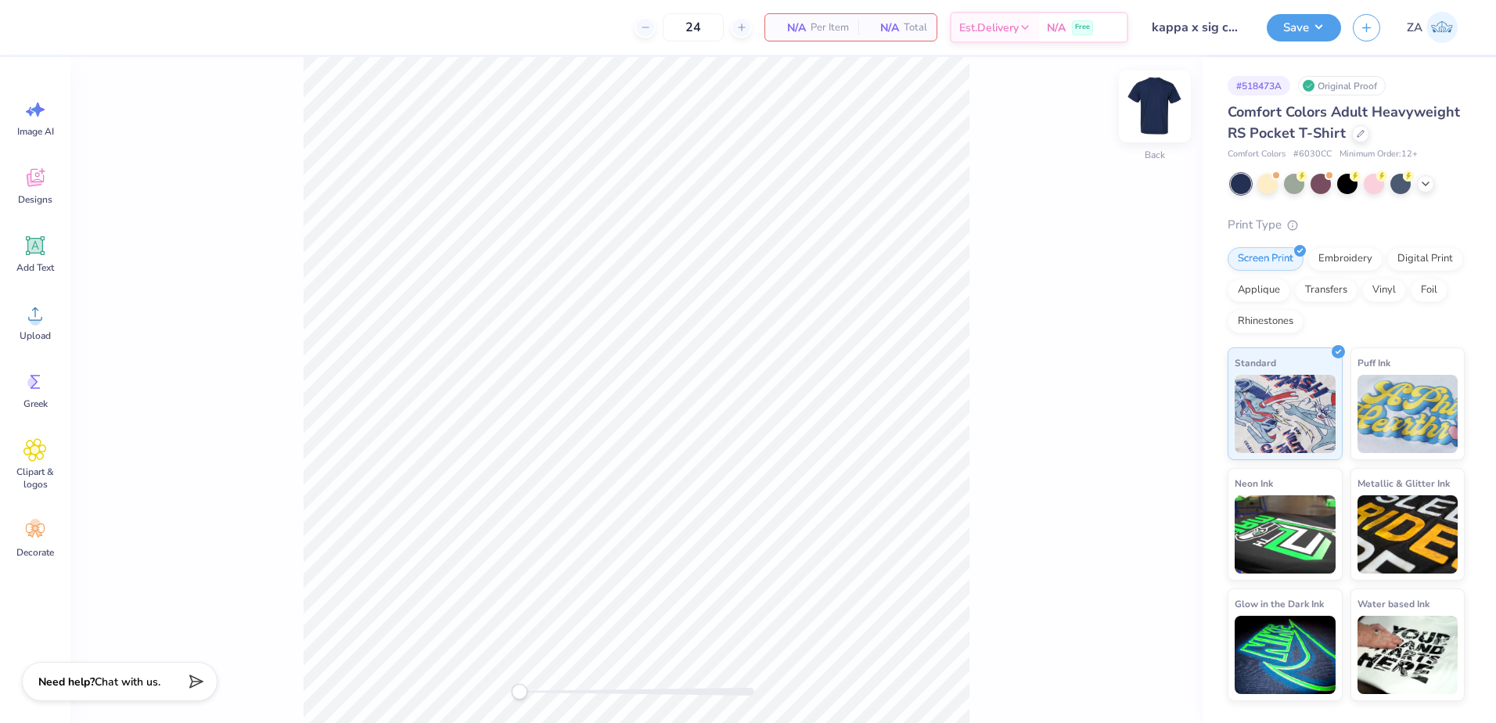
click at [1159, 112] on img at bounding box center [1154, 106] width 63 height 63
click at [62, 318] on div "Upload" at bounding box center [35, 322] width 56 height 59
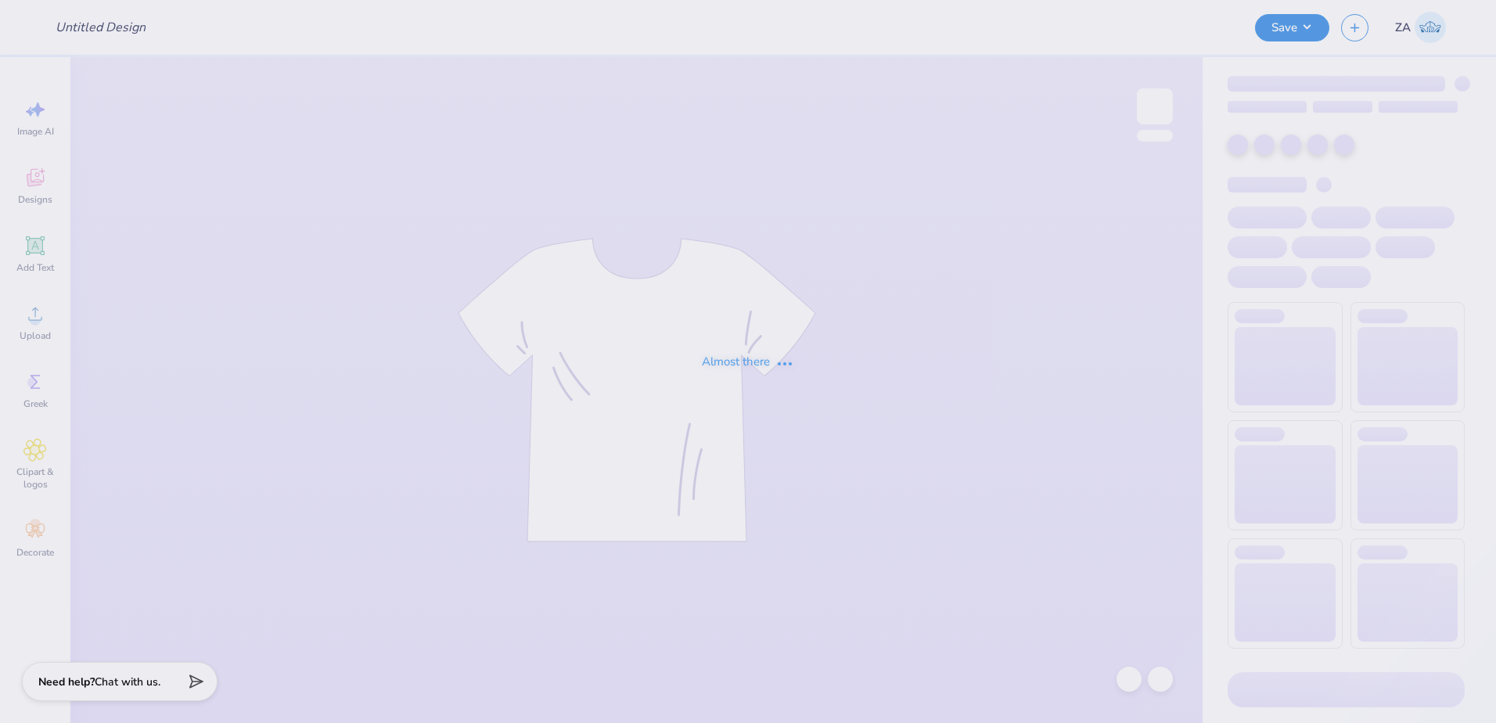
type input "kappa x sig chi hoco"
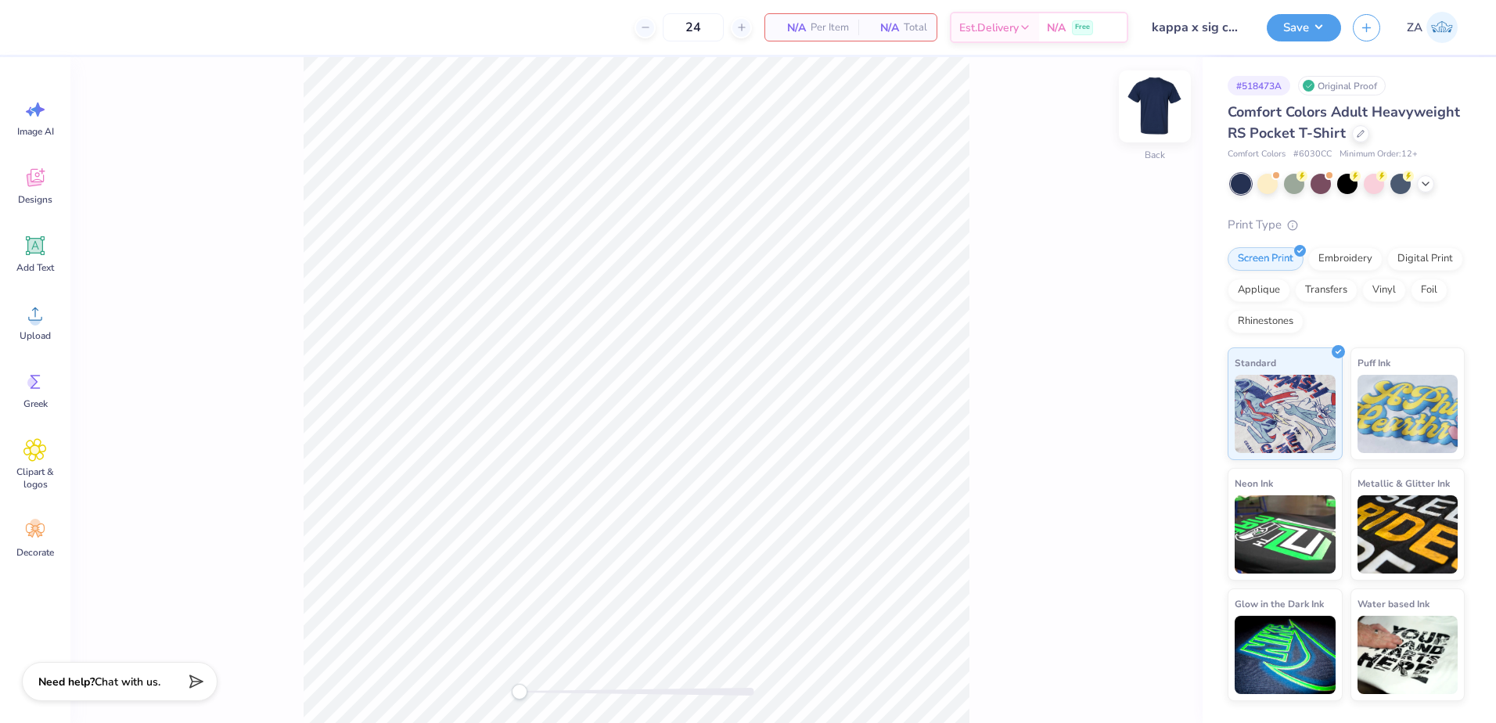
click at [1143, 117] on img at bounding box center [1154, 106] width 63 height 63
click at [38, 324] on circle at bounding box center [35, 319] width 11 height 11
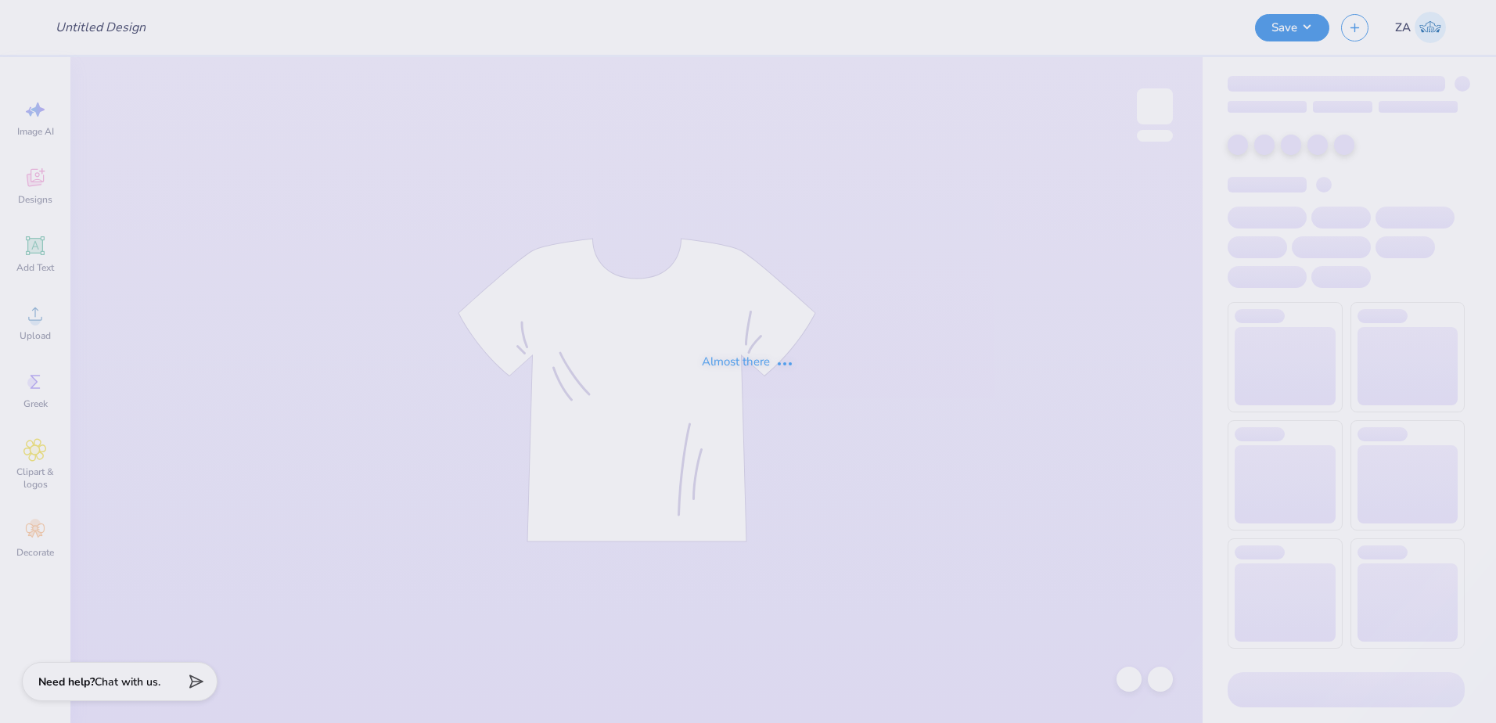
type input "kappa x sig chi hoco"
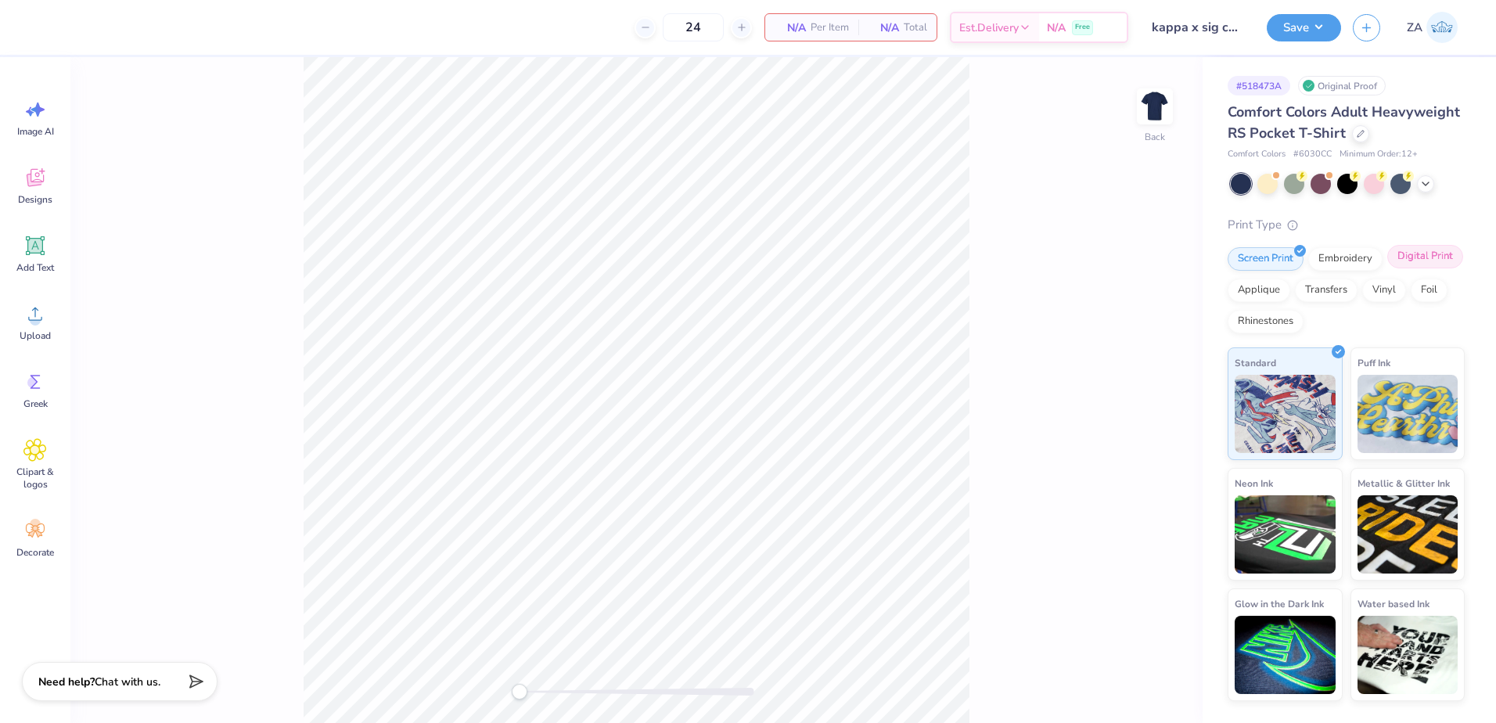
click at [1421, 266] on div "Digital Print" at bounding box center [1425, 256] width 76 height 23
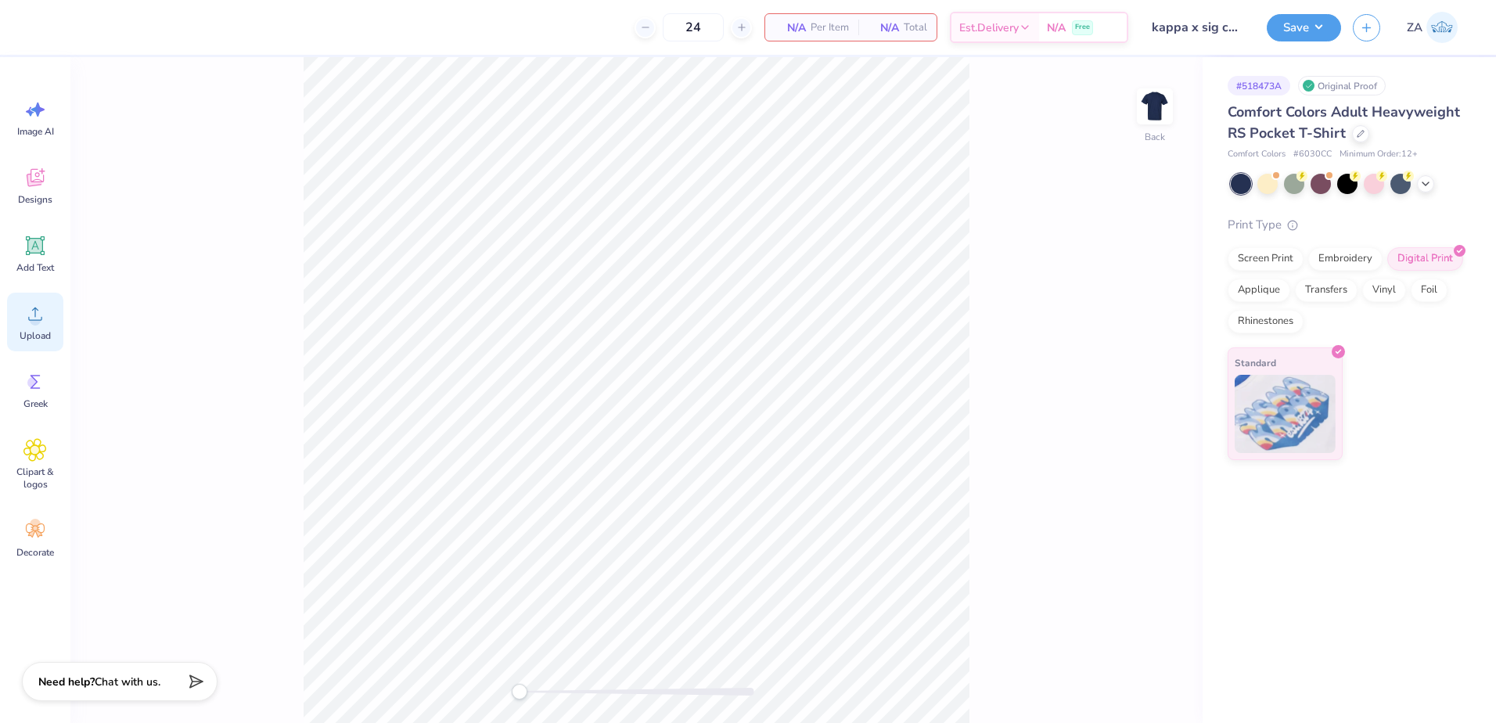
click at [56, 322] on div "Upload" at bounding box center [35, 322] width 56 height 59
click at [1140, 117] on img at bounding box center [1154, 106] width 63 height 63
click at [31, 264] on span "Add Text" at bounding box center [35, 267] width 38 height 13
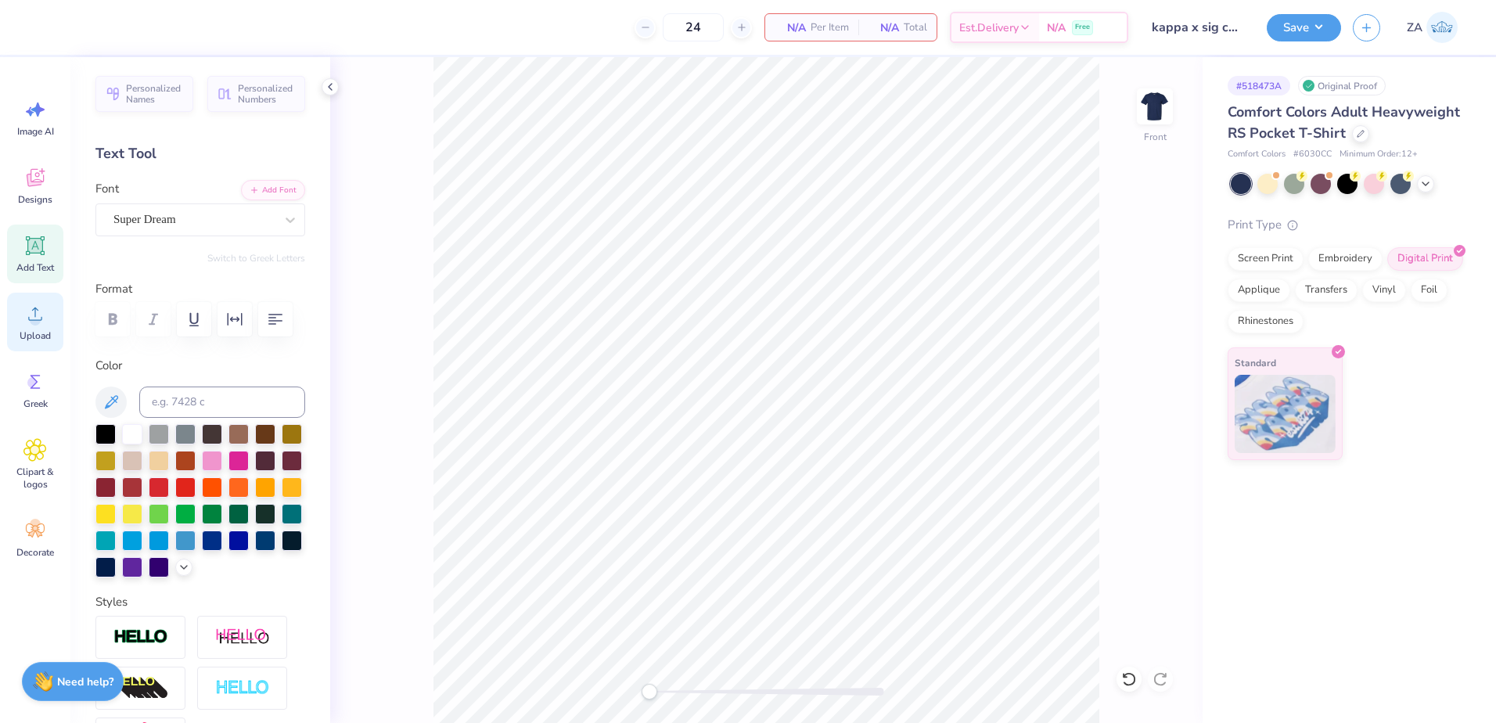
click at [34, 329] on div "Upload" at bounding box center [35, 322] width 56 height 59
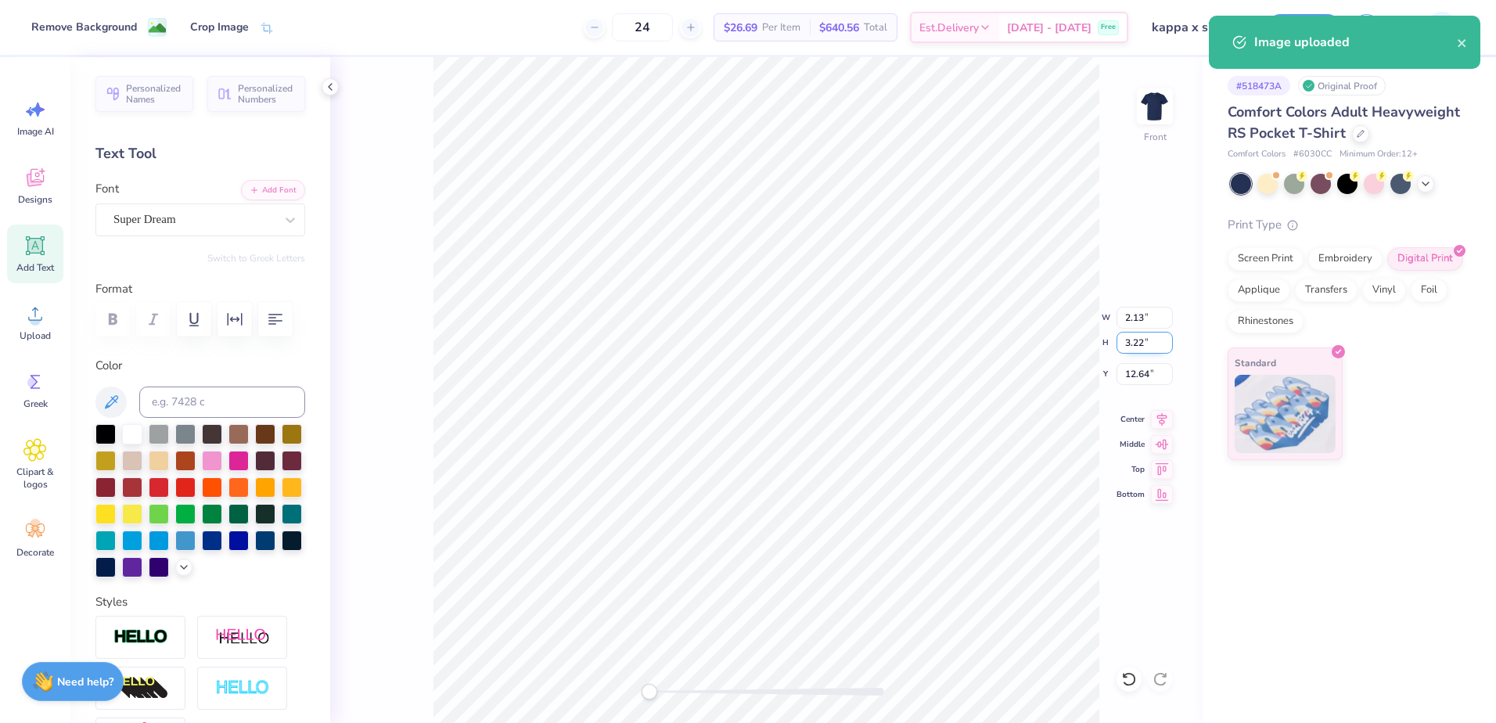
click at [1151, 340] on input "3.22" at bounding box center [1144, 343] width 56 height 22
type input "3"
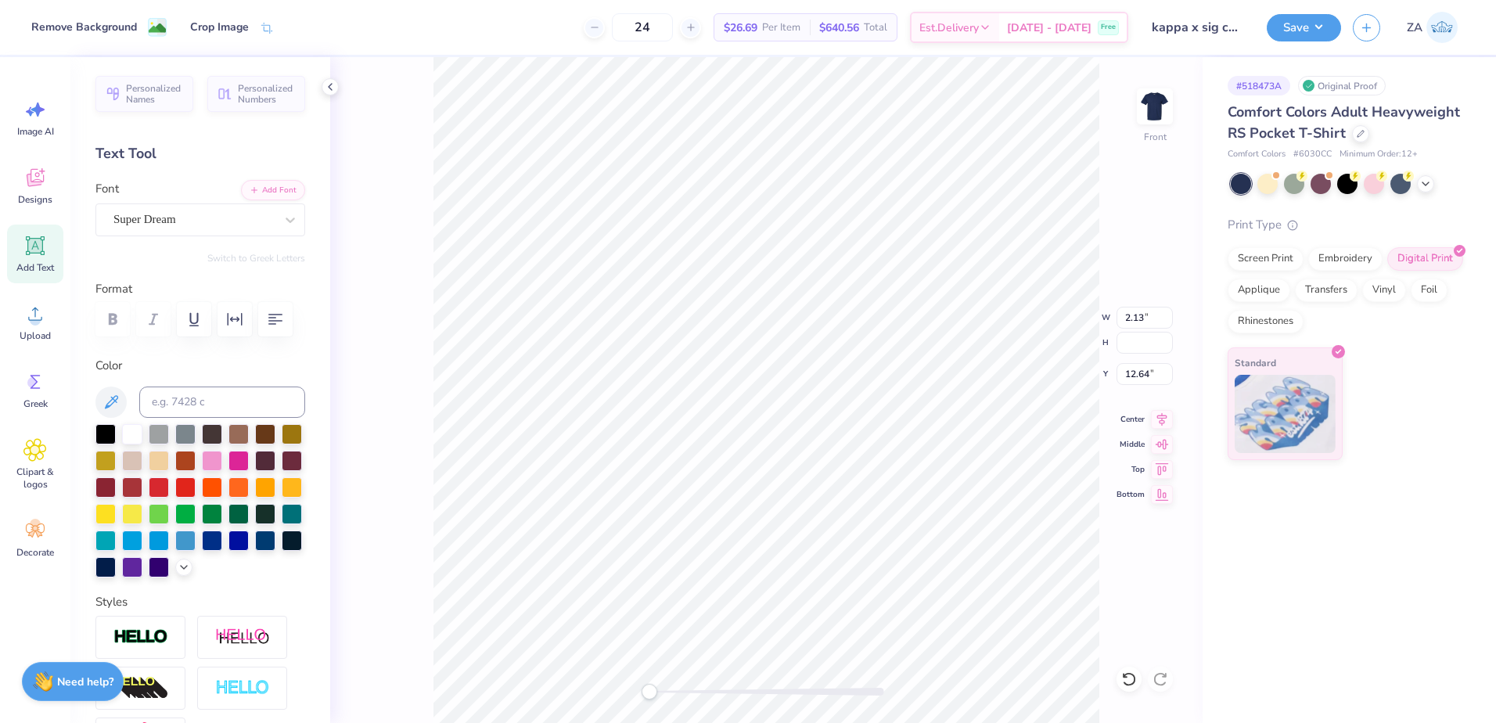
click at [1141, 303] on div "Front W 2.13 2.13 " H Y 12.64 12.64 " Center Middle Top Bottom" at bounding box center [766, 390] width 872 height 666
click at [1152, 317] on div "Front W 2.13 H Y 12.64 Center Middle Top Bottom" at bounding box center [766, 390] width 872 height 666
click at [1155, 317] on input "2.13" at bounding box center [1144, 318] width 56 height 22
type input "2"
type input "11.91"
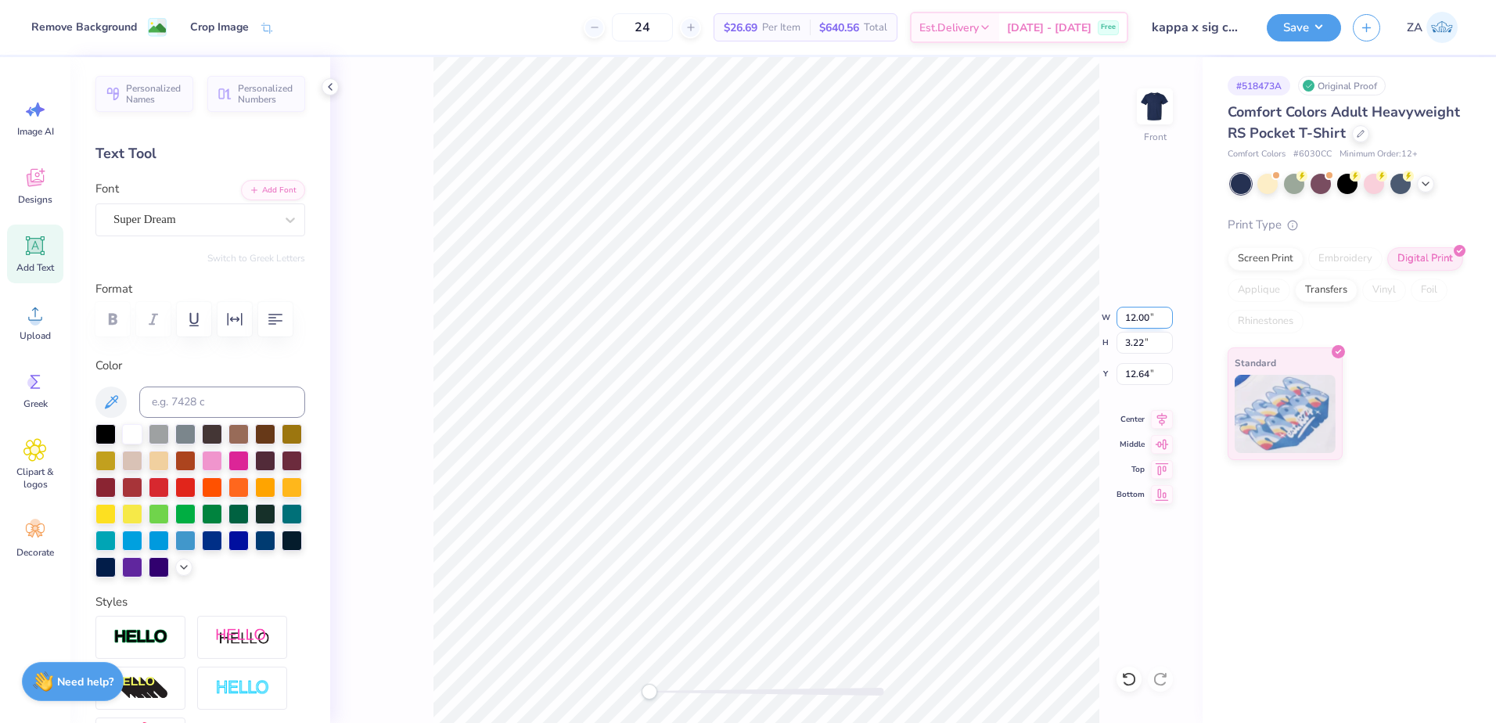
type input "18.00"
type input "5.25"
drag, startPoint x: 1151, startPoint y: 346, endPoint x: 1119, endPoint y: 344, distance: 31.3
click at [1119, 344] on input "18.00" at bounding box center [1144, 343] width 56 height 22
type input "15.00"
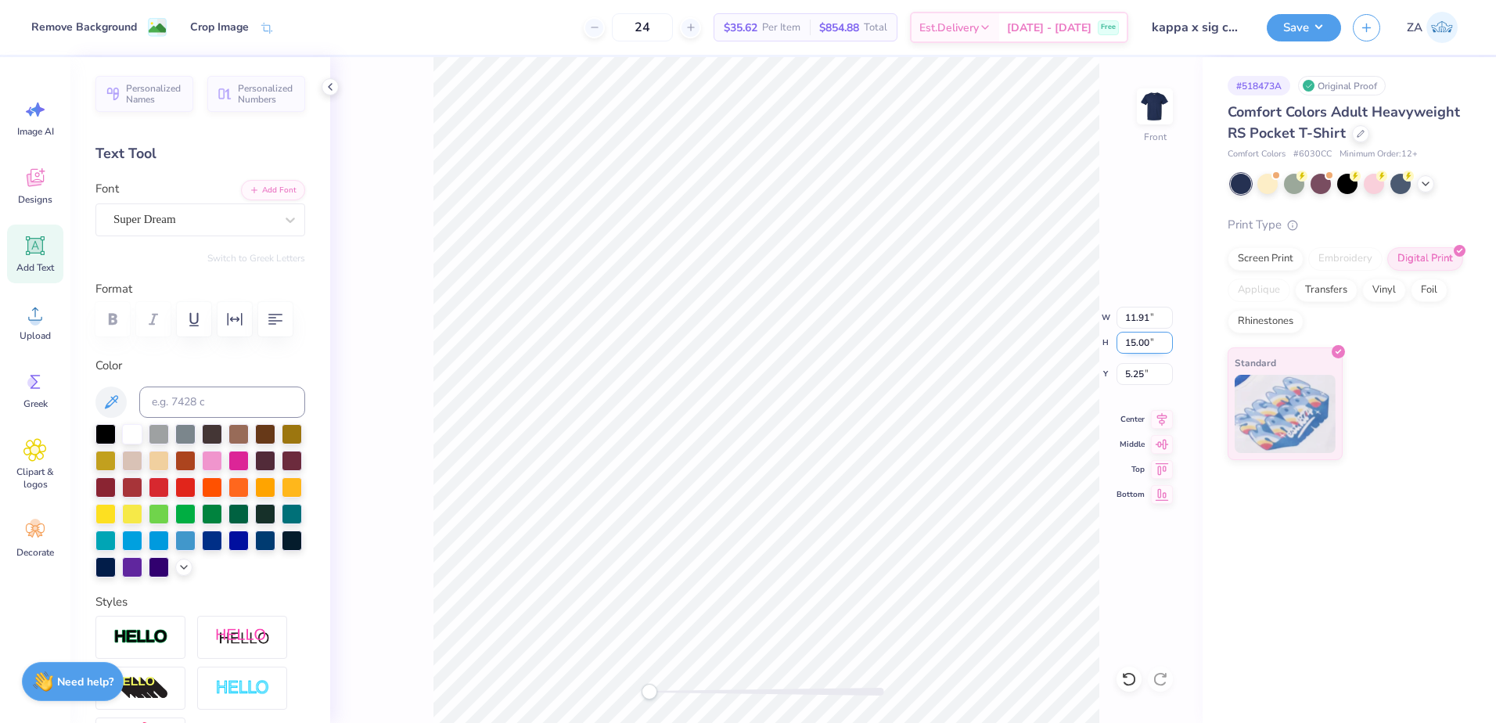
type input "9.93"
click at [1159, 378] on input "6.75" at bounding box center [1144, 374] width 56 height 22
type input "6"
type input "3.00"
click at [1165, 98] on img at bounding box center [1154, 106] width 63 height 63
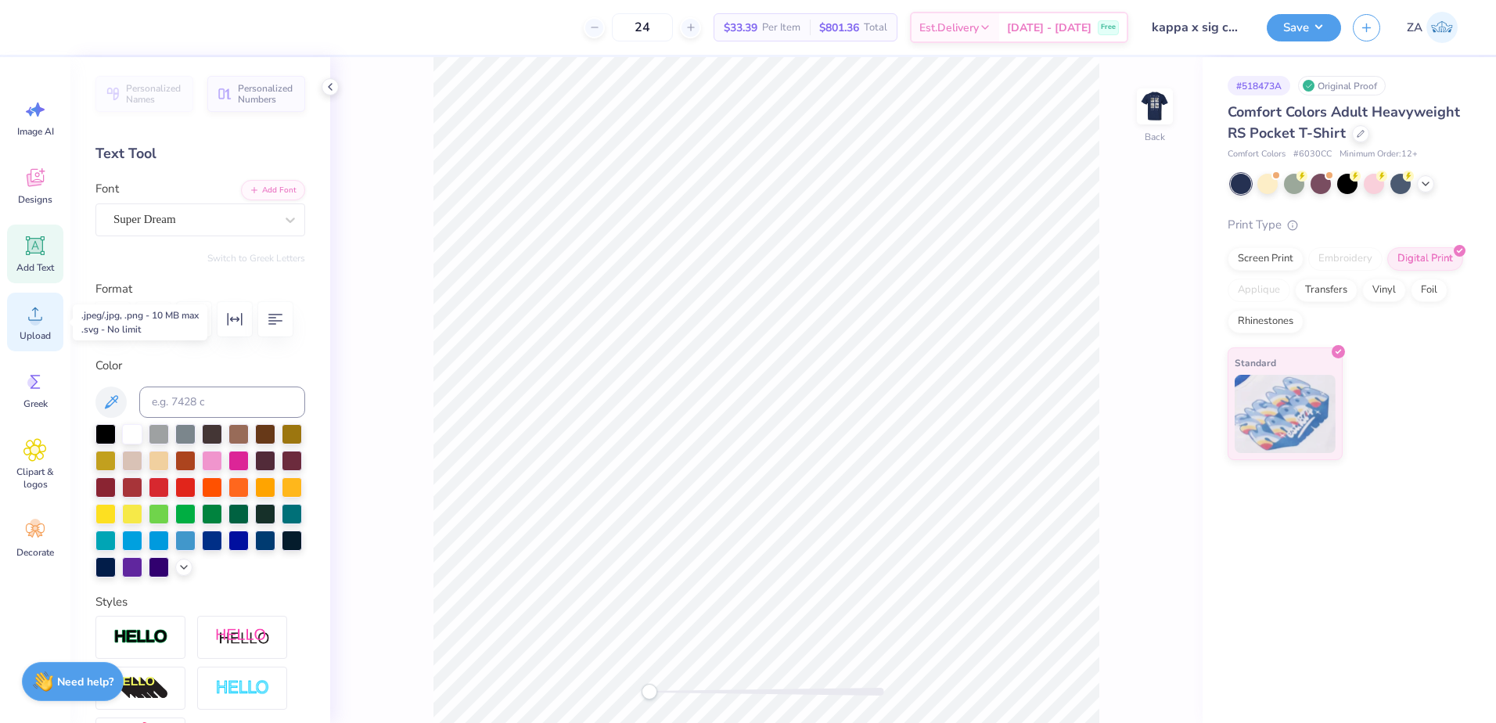
click at [45, 318] on icon at bounding box center [34, 313] width 23 height 23
click at [45, 253] on icon at bounding box center [35, 245] width 19 height 19
click at [275, 198] on button "Add Font" at bounding box center [273, 188] width 64 height 20
click at [40, 314] on icon at bounding box center [34, 313] width 23 height 23
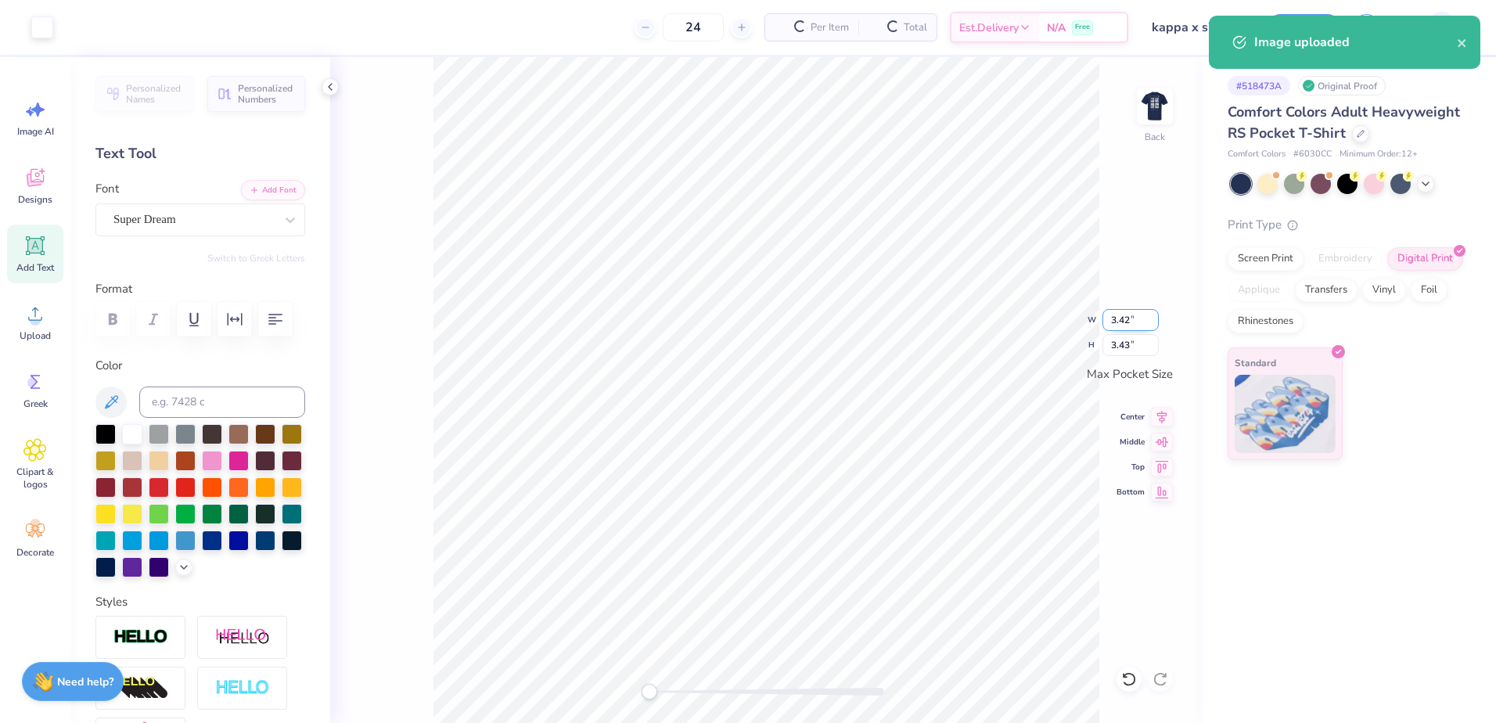
drag, startPoint x: 1134, startPoint y: 322, endPoint x: 1112, endPoint y: 321, distance: 22.0
click at [1112, 321] on input "3.42" at bounding box center [1130, 320] width 56 height 22
drag, startPoint x: 1138, startPoint y: 337, endPoint x: 1109, endPoint y: 342, distance: 29.3
click at [1109, 342] on input "3.43" at bounding box center [1130, 345] width 56 height 22
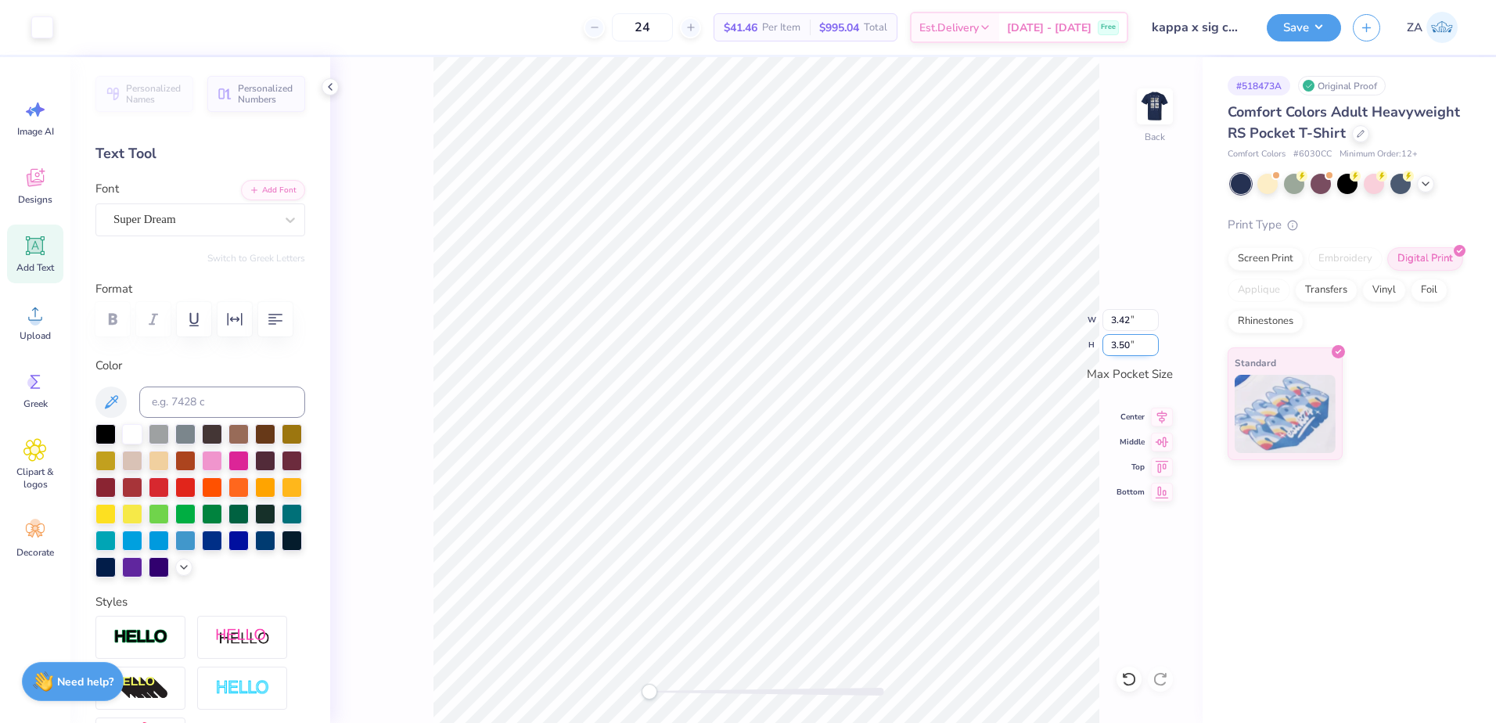
type input "3.50"
type input "3.48"
click at [1306, 29] on button "Save" at bounding box center [1303, 25] width 74 height 27
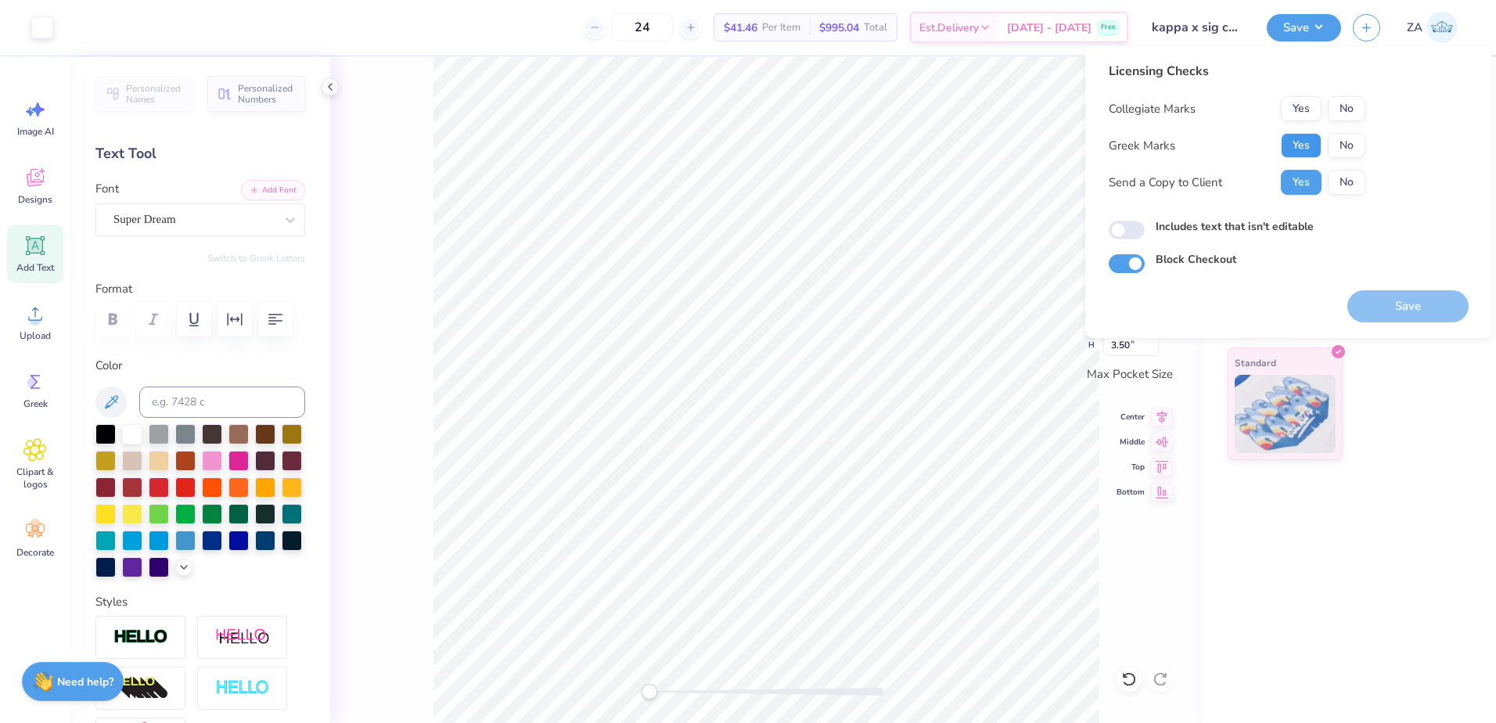
click at [1287, 142] on button "Yes" at bounding box center [1300, 145] width 41 height 25
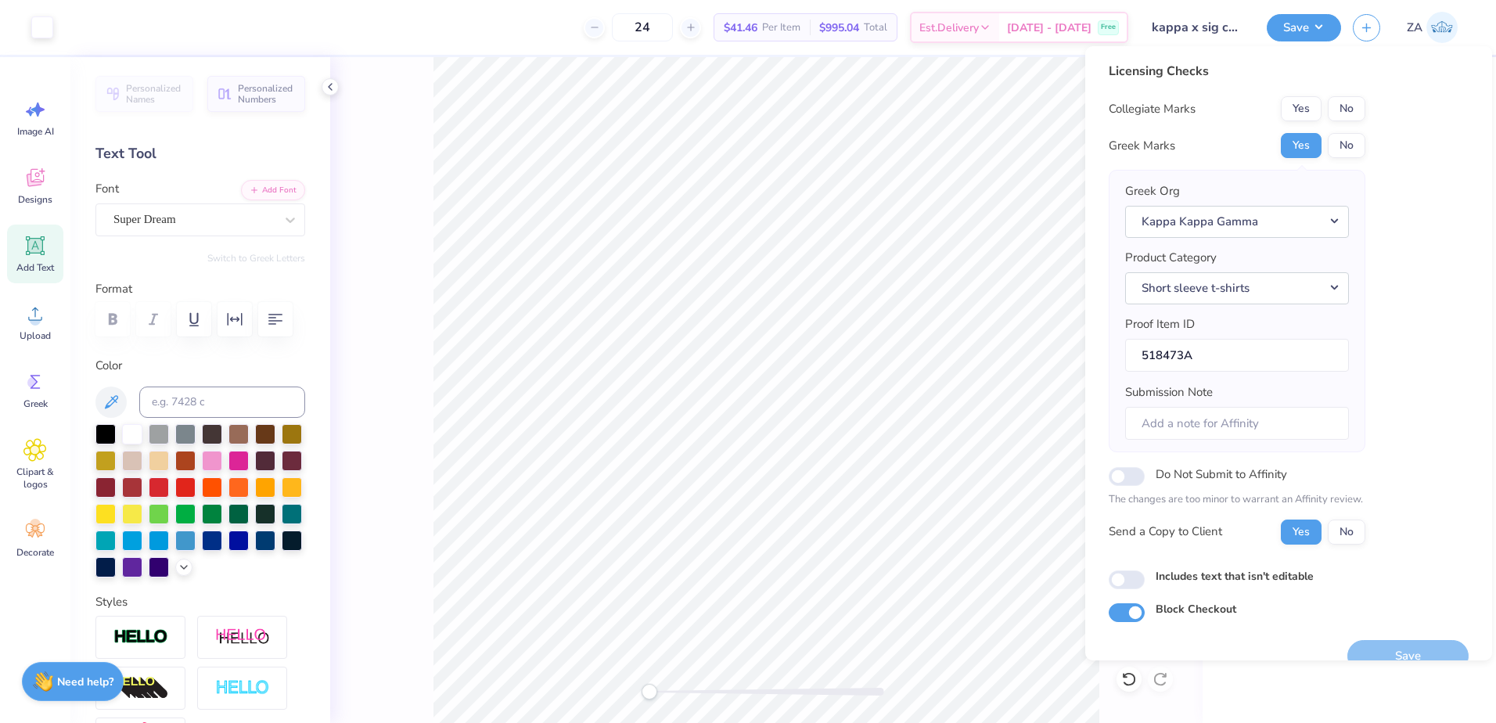
click at [1327, 108] on div "Yes No" at bounding box center [1322, 108] width 84 height 25
click at [1351, 110] on button "No" at bounding box center [1346, 108] width 38 height 25
click at [1371, 651] on button "Save" at bounding box center [1407, 656] width 121 height 32
